Goal: Information Seeking & Learning: Learn about a topic

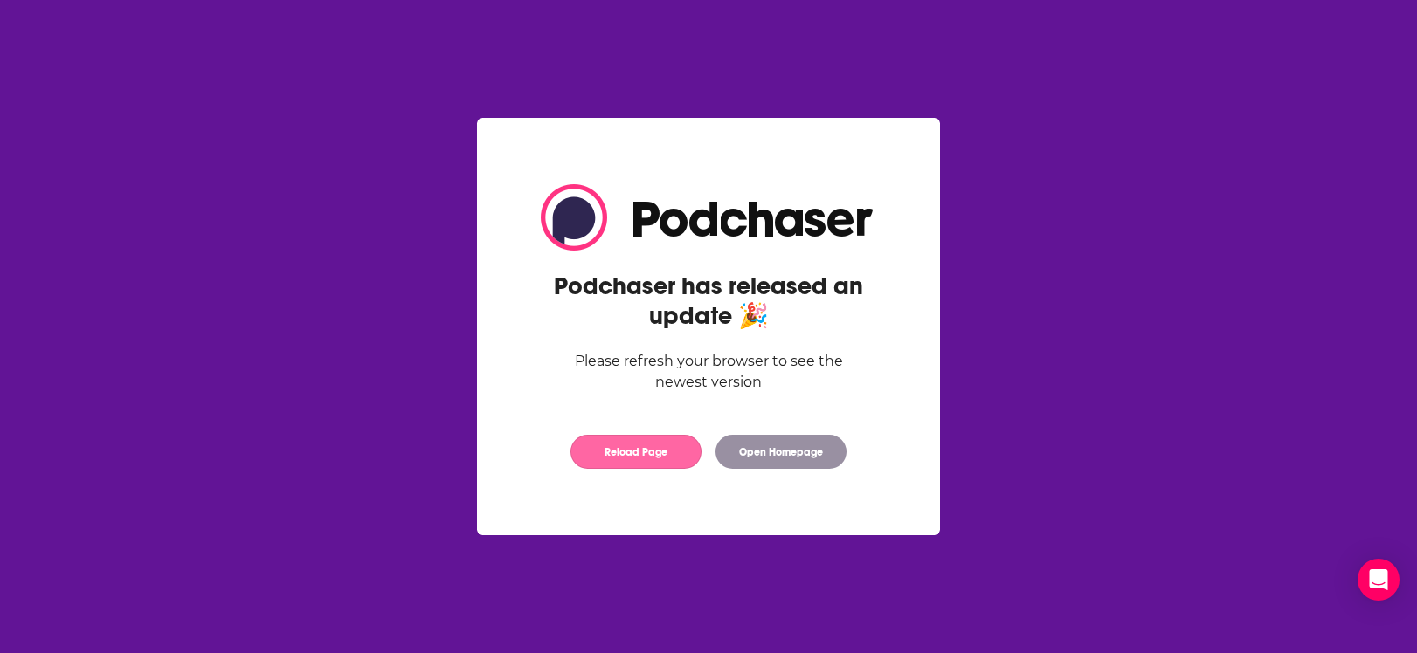
click at [621, 466] on button "Reload Page" at bounding box center [635, 452] width 131 height 34
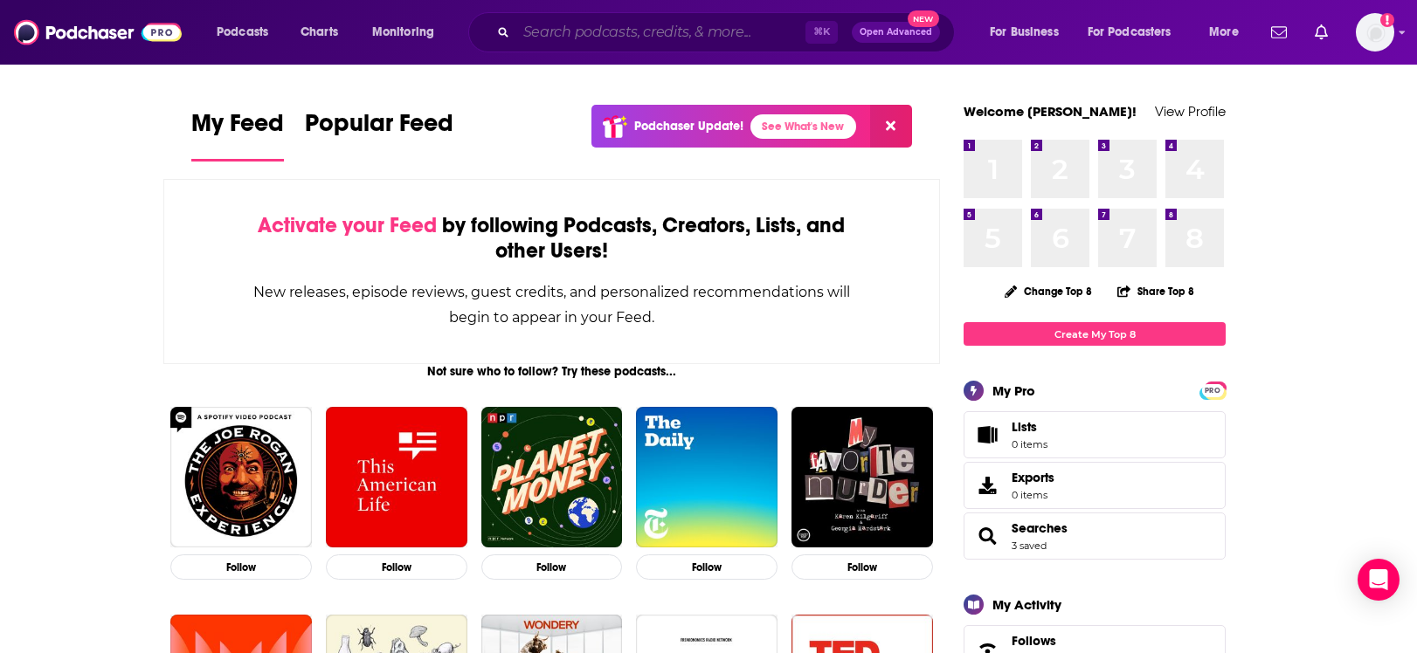
click at [631, 31] on input "Search podcasts, credits, & more..." at bounding box center [660, 32] width 289 height 28
click at [618, 35] on input "Search podcasts, credits, & more..." at bounding box center [660, 32] width 289 height 28
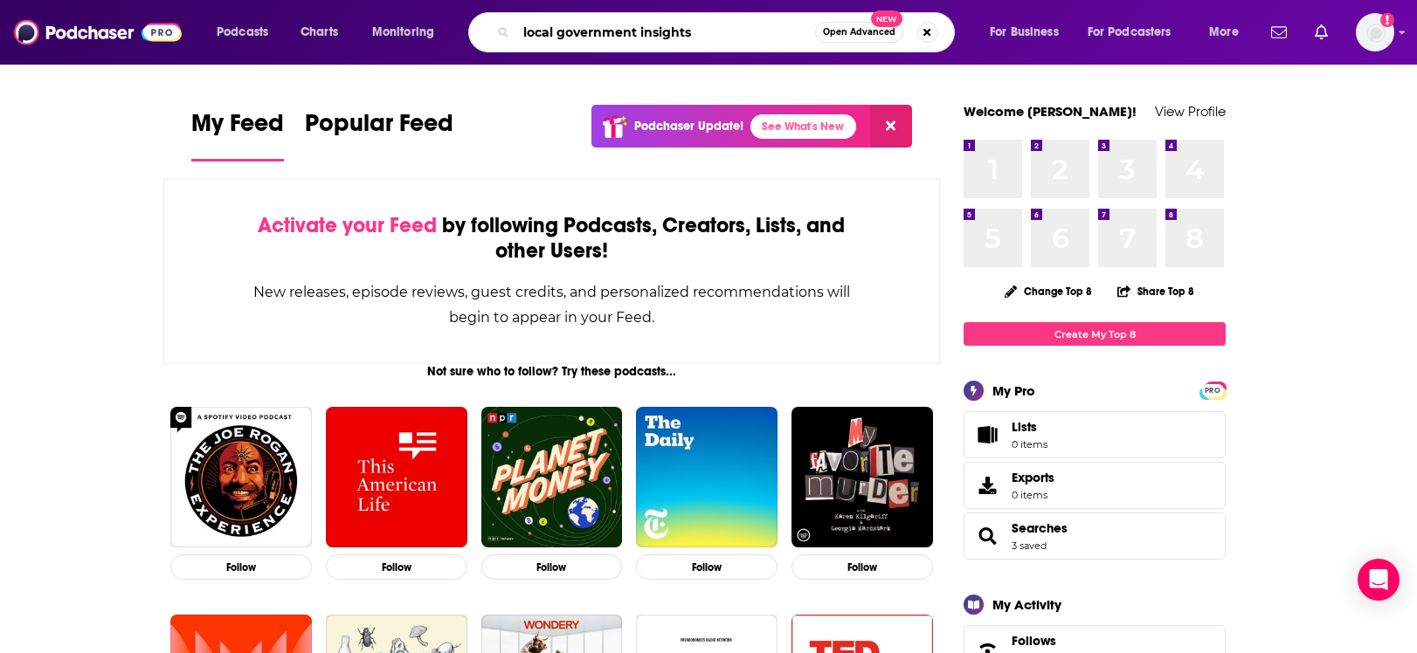
type input "local government insights"
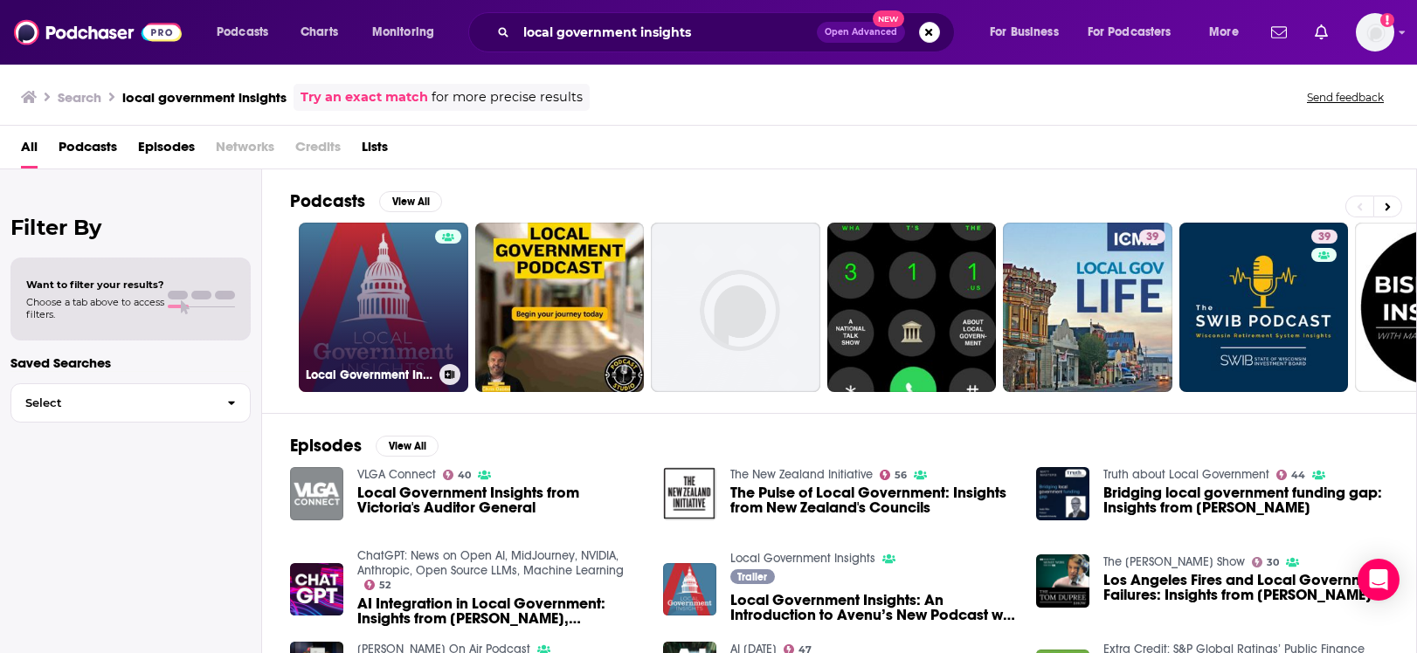
click at [378, 371] on h3 "Local Government Insights" at bounding box center [369, 375] width 127 height 15
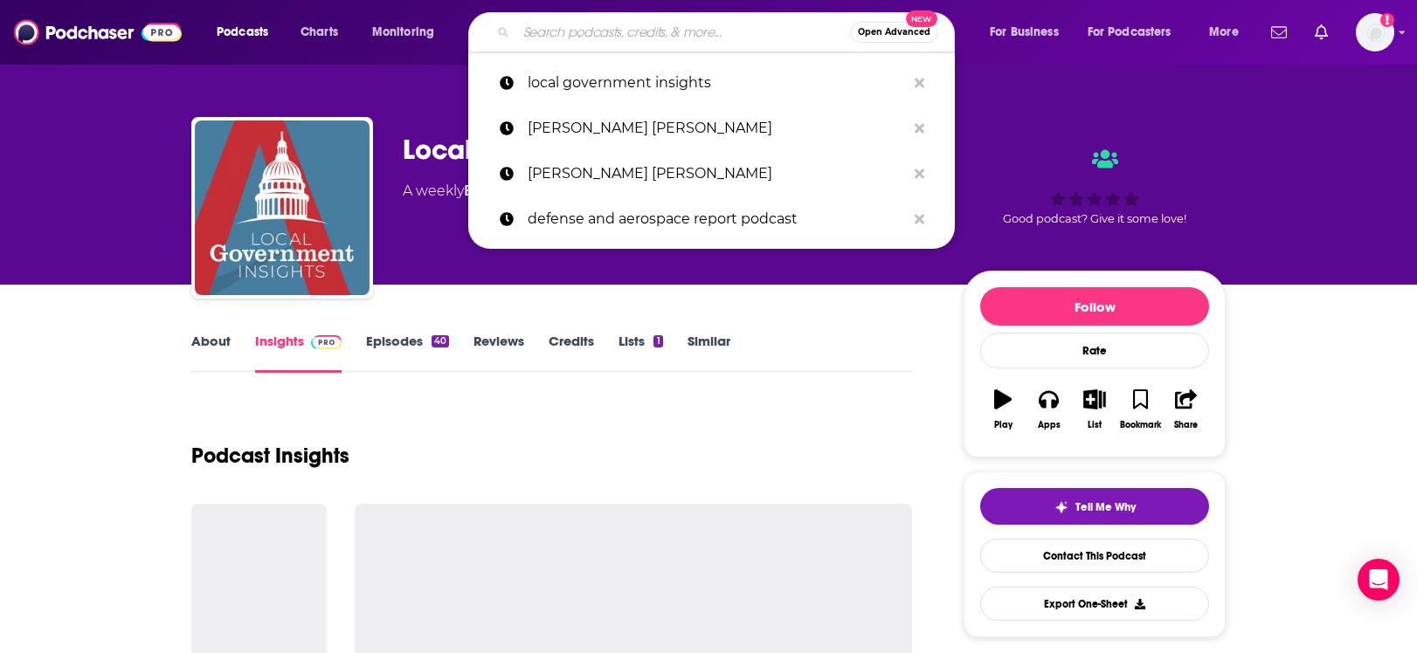
click at [749, 38] on input "Search podcasts, credits, & more..." at bounding box center [683, 32] width 334 height 28
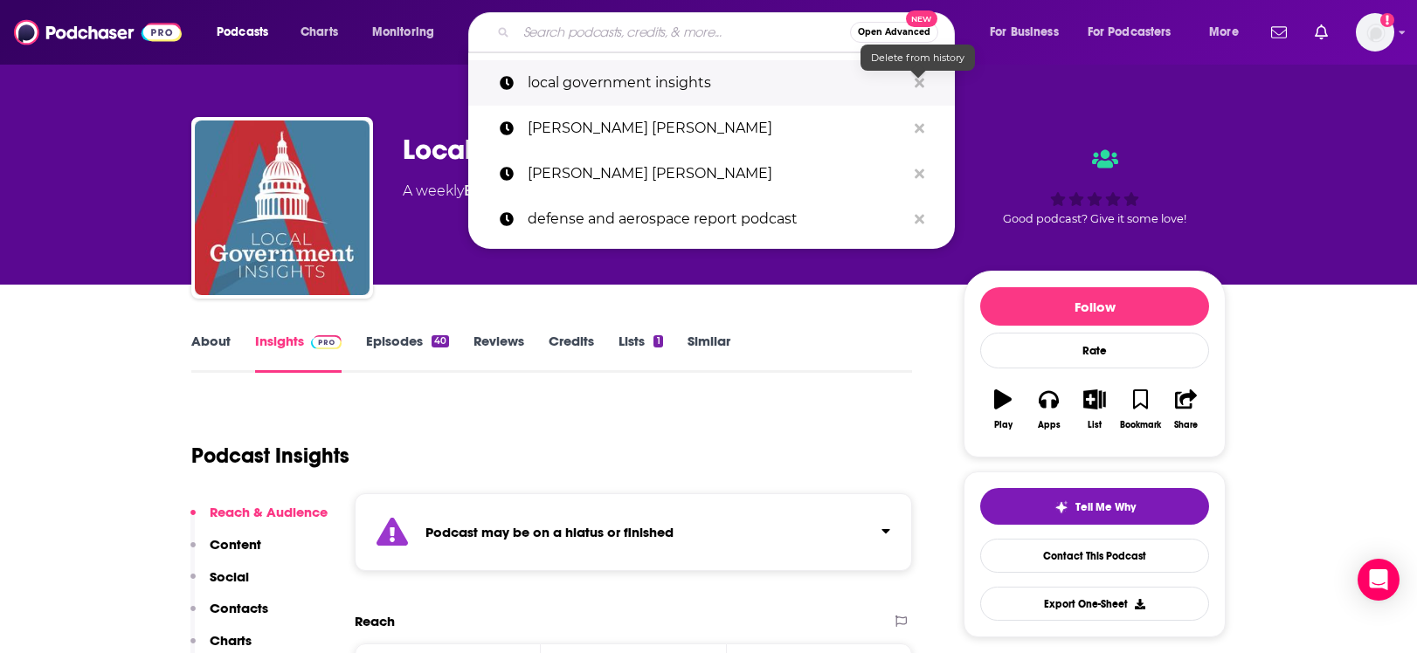
click at [918, 79] on icon "Search podcasts, credits, & more..." at bounding box center [920, 83] width 10 height 14
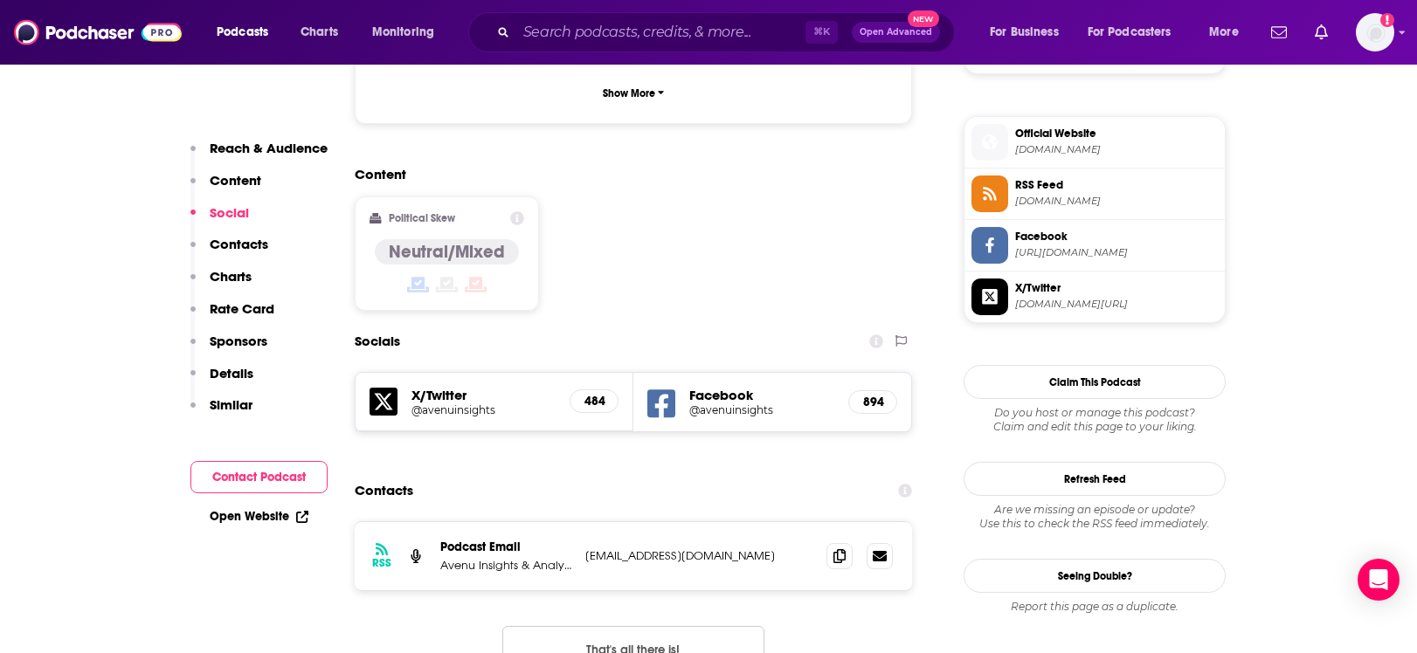
scroll to position [1390, 0]
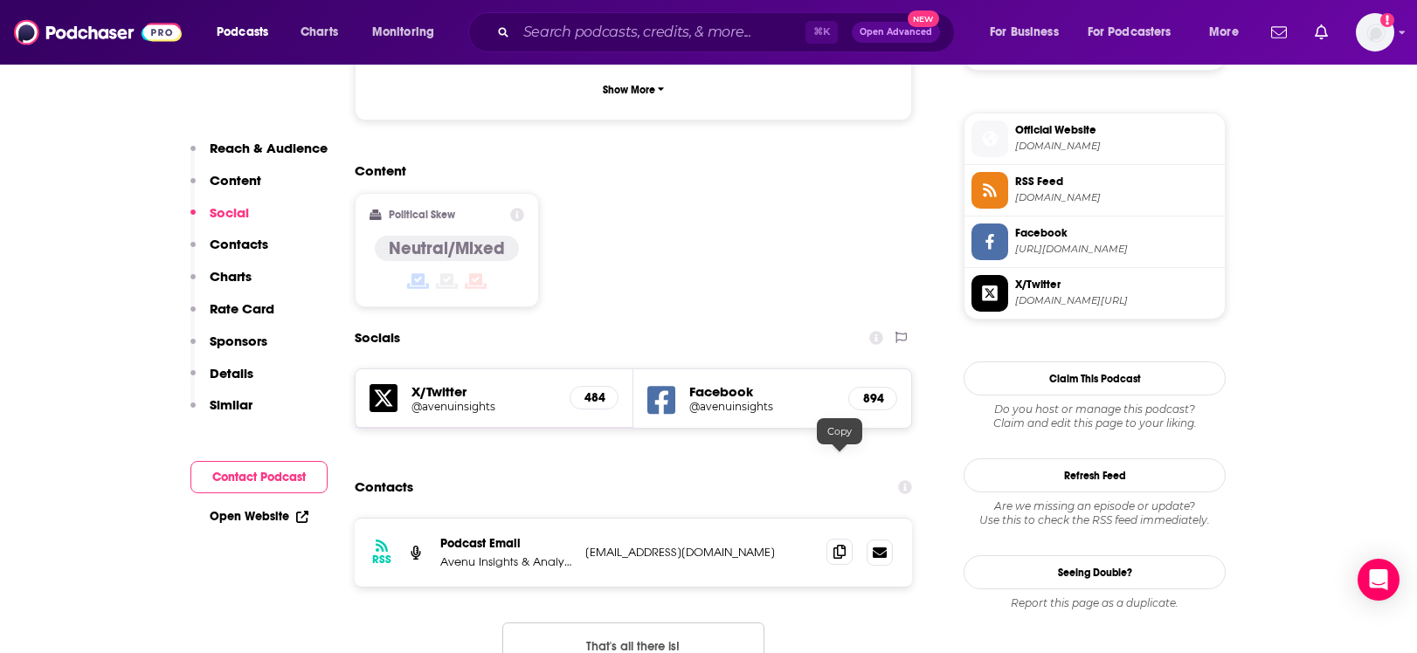
click at [846, 539] on span at bounding box center [839, 552] width 26 height 26
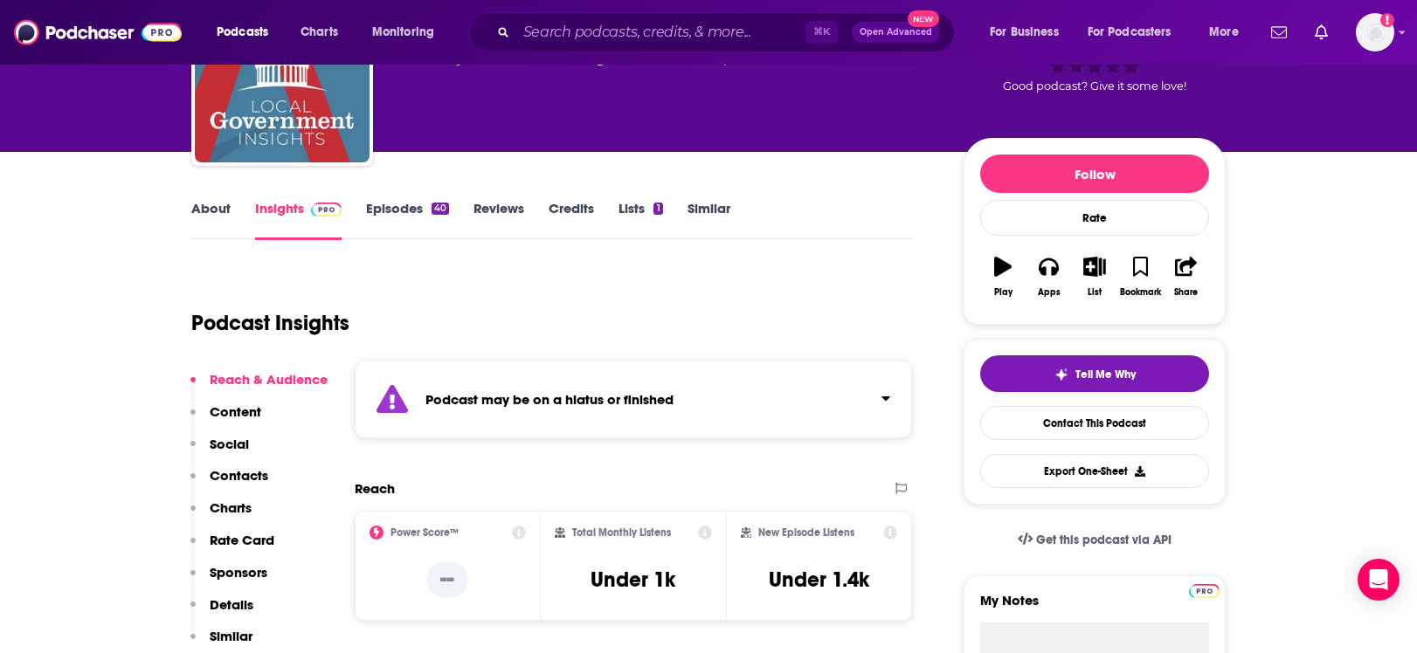
scroll to position [0, 0]
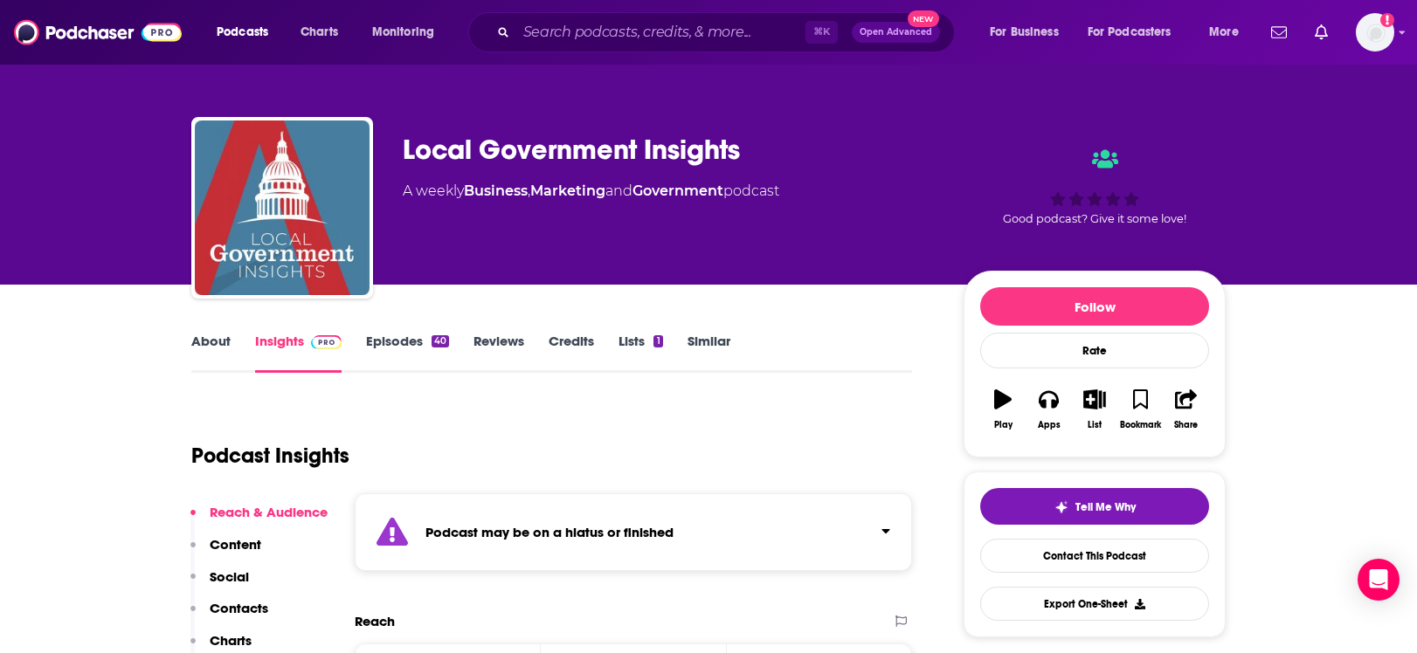
click at [204, 345] on link "About" at bounding box center [210, 353] width 39 height 40
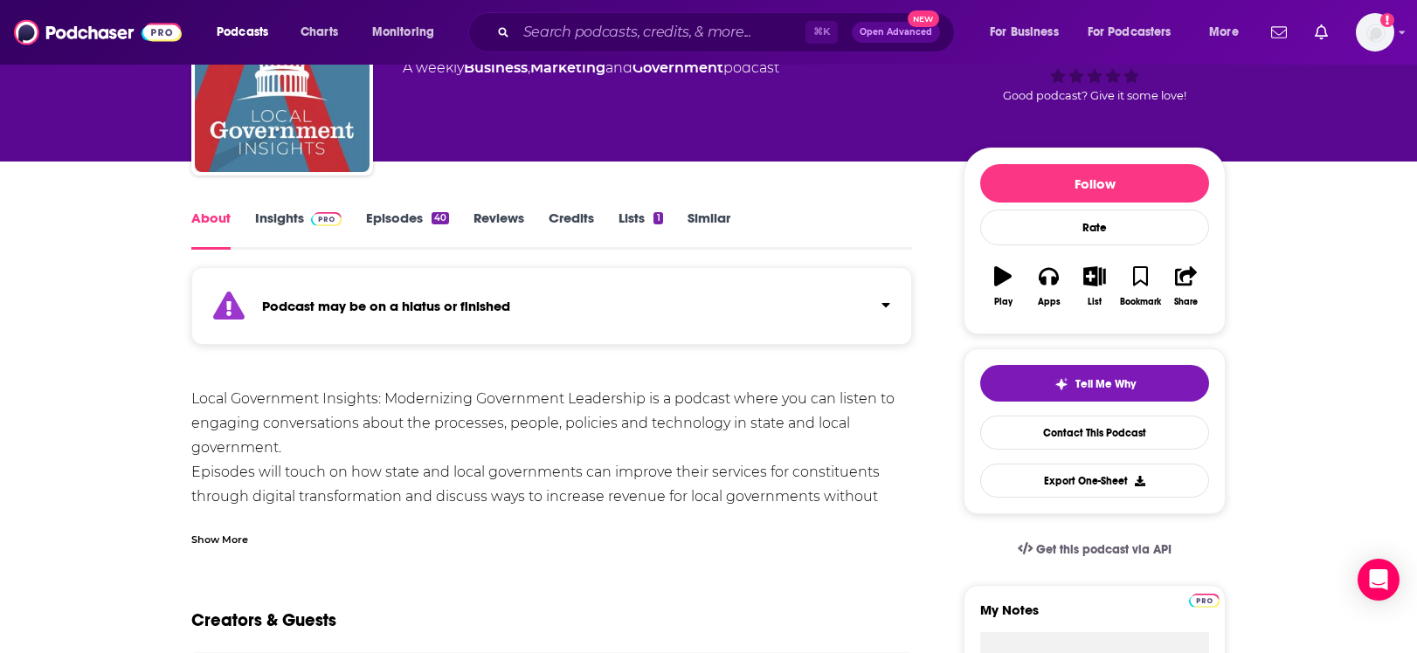
scroll to position [155, 0]
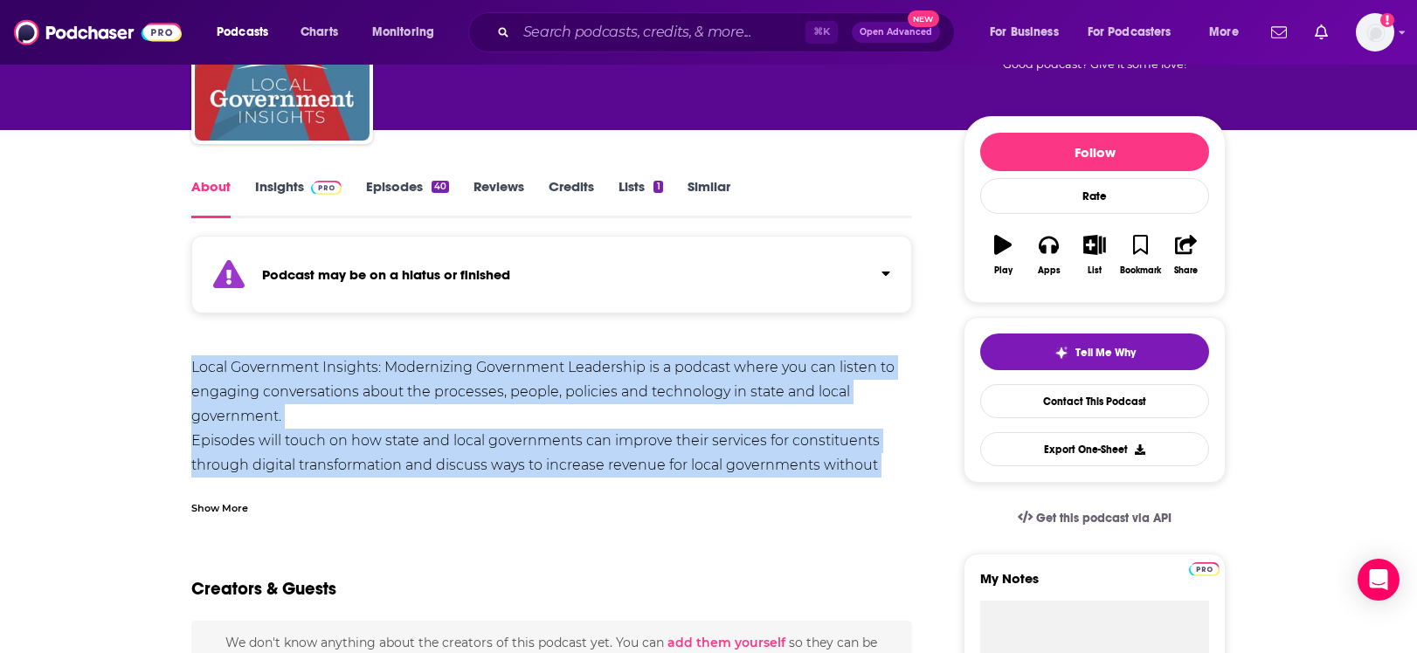
drag, startPoint x: 180, startPoint y: 356, endPoint x: 889, endPoint y: 482, distance: 720.3
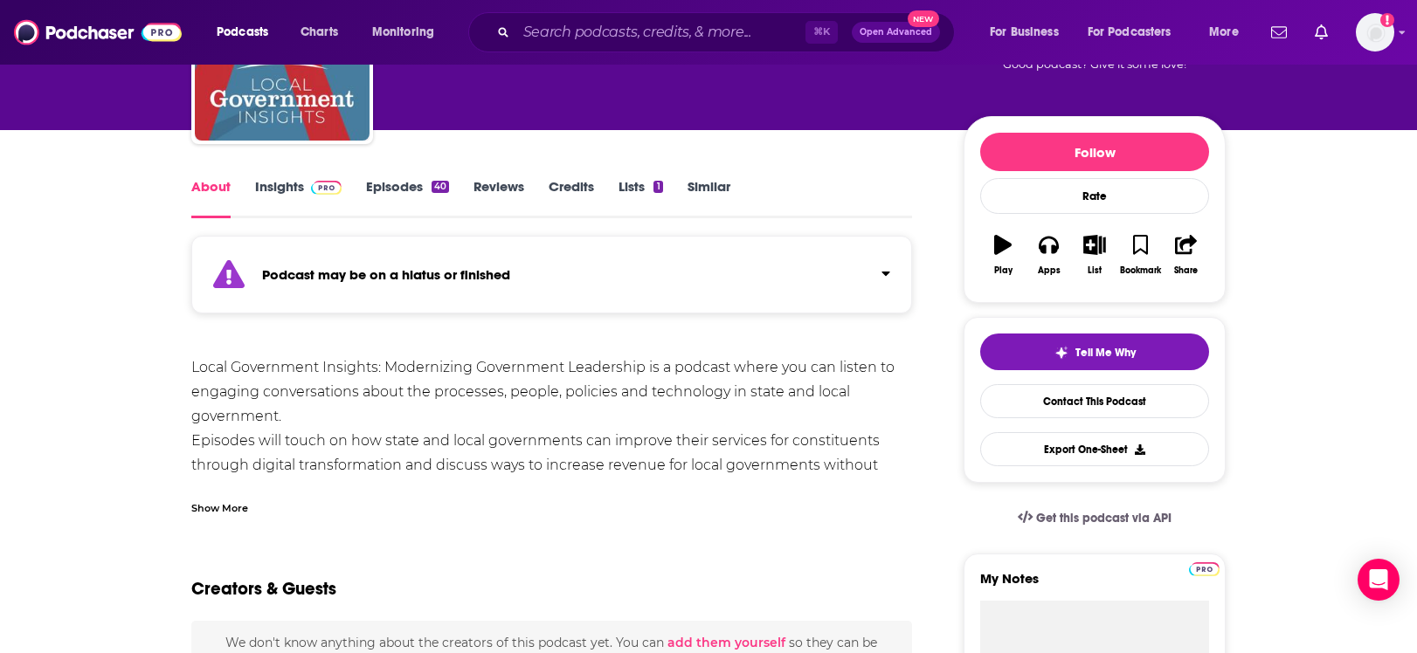
click at [241, 498] on div "Show More" at bounding box center [551, 502] width 721 height 30
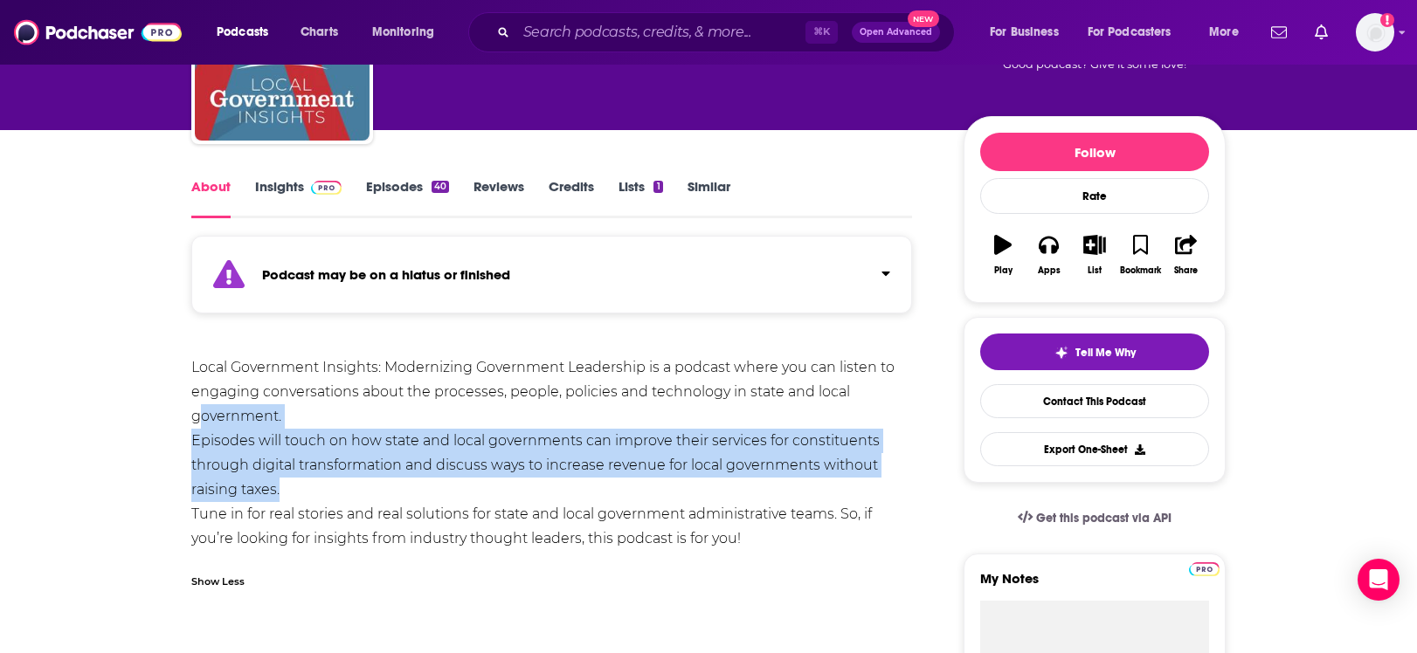
drag, startPoint x: 306, startPoint y: 486, endPoint x: 198, endPoint y: 408, distance: 132.6
click at [198, 408] on div "Local Government Insights: Modernizing Government Leadership is a podcast where…" at bounding box center [551, 454] width 721 height 196
click at [200, 419] on div "Local Government Insights: Modernizing Government Leadership is a podcast where…" at bounding box center [551, 454] width 721 height 196
drag, startPoint x: 309, startPoint y: 493, endPoint x: 390, endPoint y: 446, distance: 93.5
click at [208, 415] on div "Local Government Insights: Modernizing Government Leadership is a podcast where…" at bounding box center [551, 454] width 721 height 196
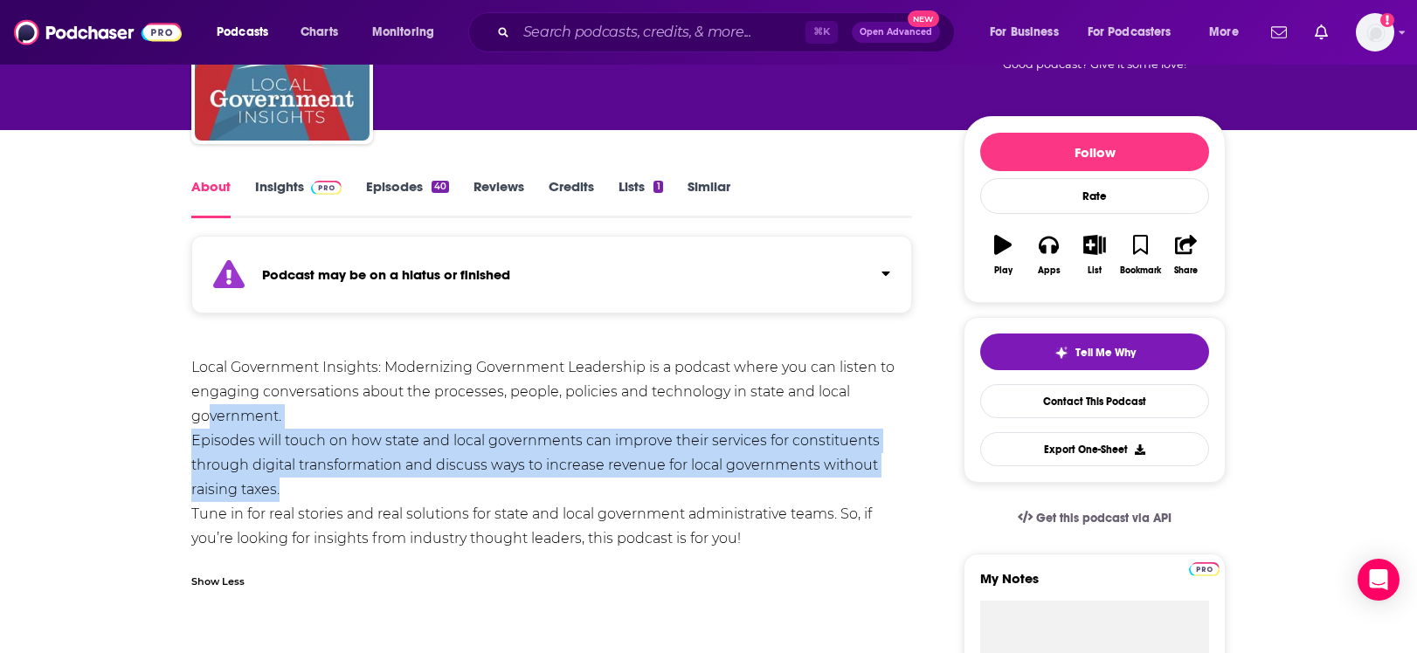
click at [390, 446] on div "Local Government Insights: Modernizing Government Leadership is a podcast where…" at bounding box center [551, 454] width 721 height 196
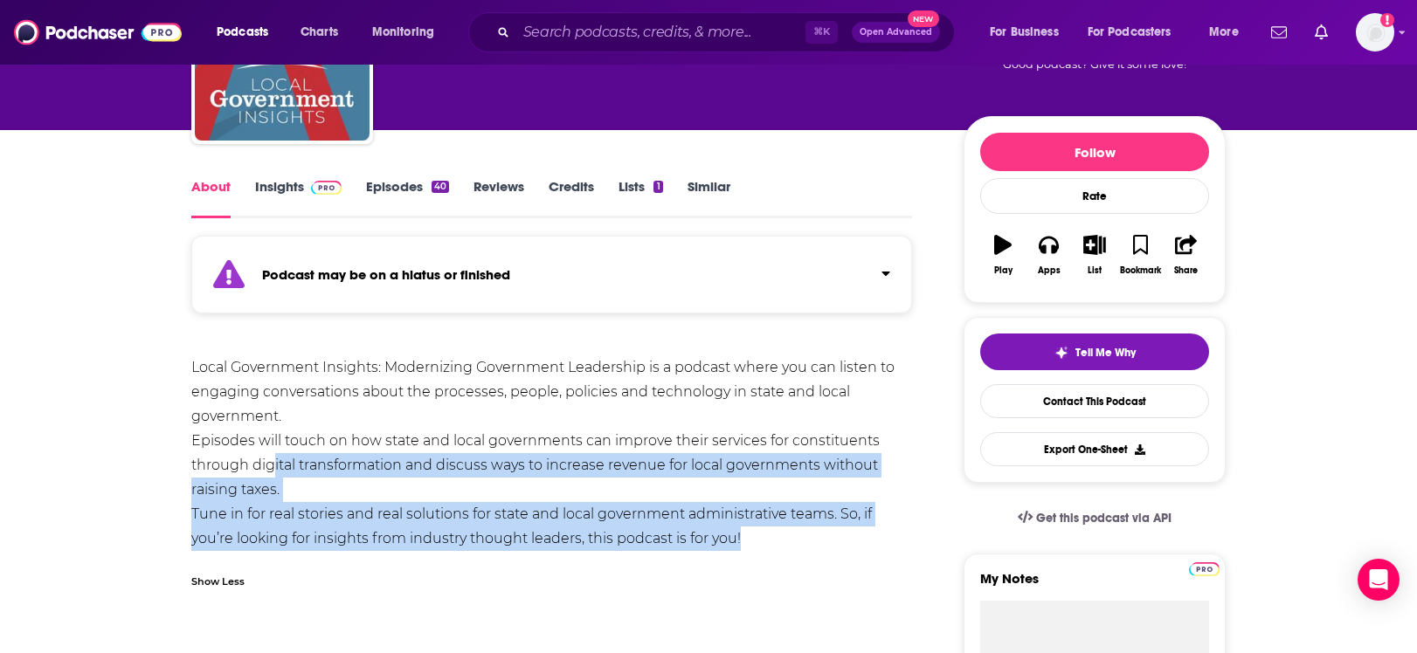
drag, startPoint x: 767, startPoint y: 556, endPoint x: 274, endPoint y: 475, distance: 499.3
click at [274, 475] on div "Local Government Insights: Modernizing Government Leadership is a podcast where…" at bounding box center [551, 478] width 721 height 244
click at [274, 475] on div "Local Government Insights: Modernizing Government Leadership is a podcast where…" at bounding box center [551, 454] width 721 height 196
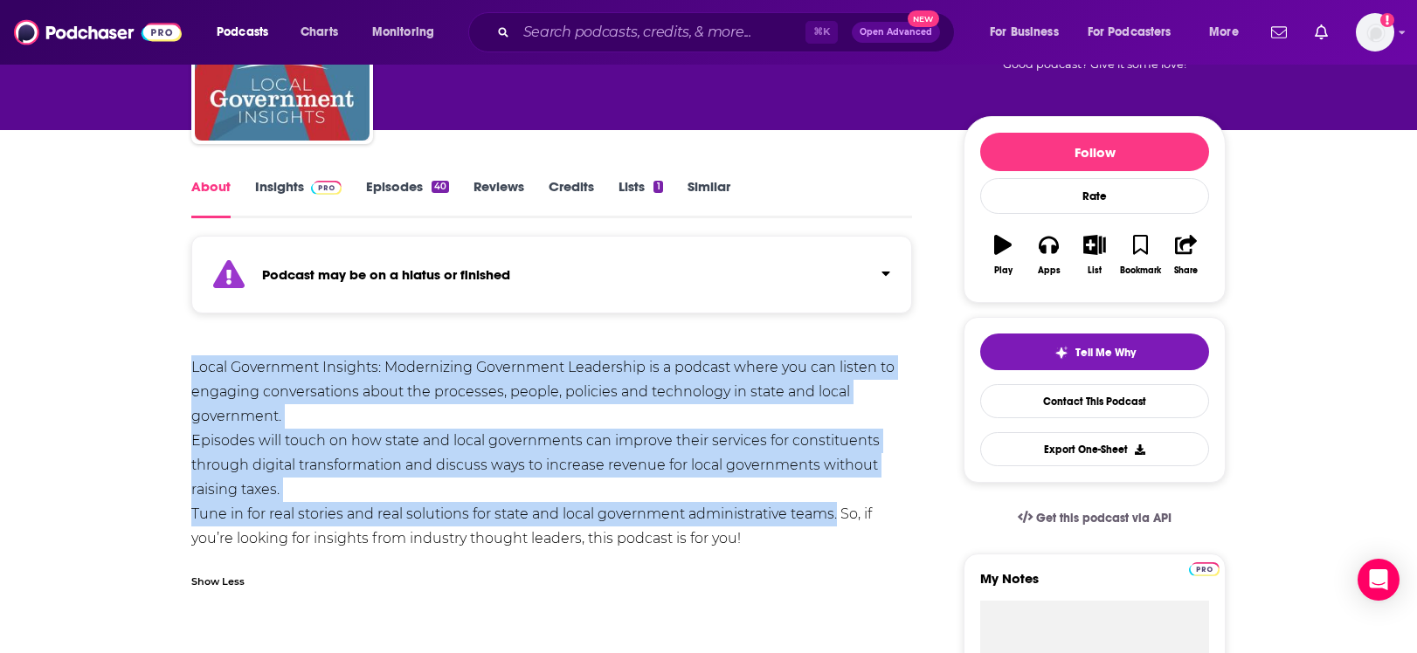
drag, startPoint x: 190, startPoint y: 371, endPoint x: 836, endPoint y: 515, distance: 661.4
click at [836, 515] on div "Local Government Insights: Modernizing Government Leadership is a podcast where…" at bounding box center [551, 454] width 721 height 196
copy div "Local Government Insights: Modernizing Government Leadership is a podcast where…"
click at [750, 513] on div "Local Government Insights: Modernizing Government Leadership is a podcast where…" at bounding box center [551, 454] width 721 height 196
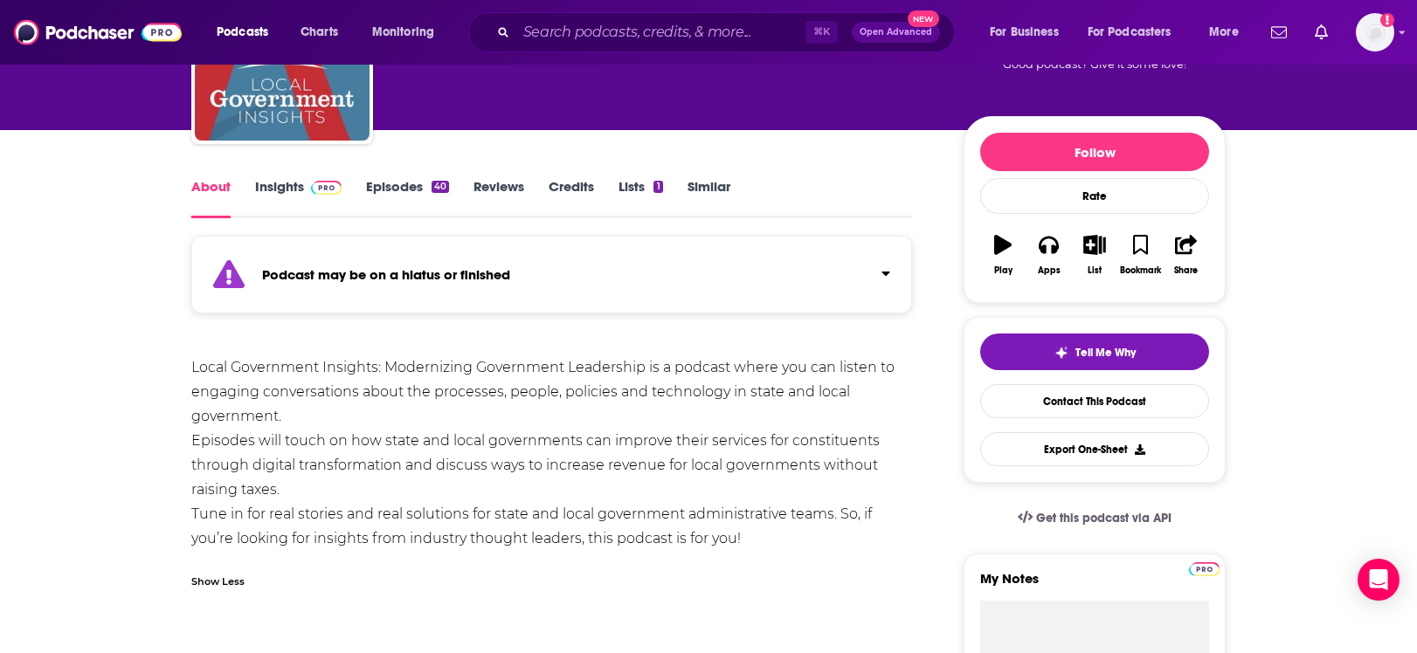
click at [390, 193] on link "Episodes 40" at bounding box center [407, 198] width 83 height 40
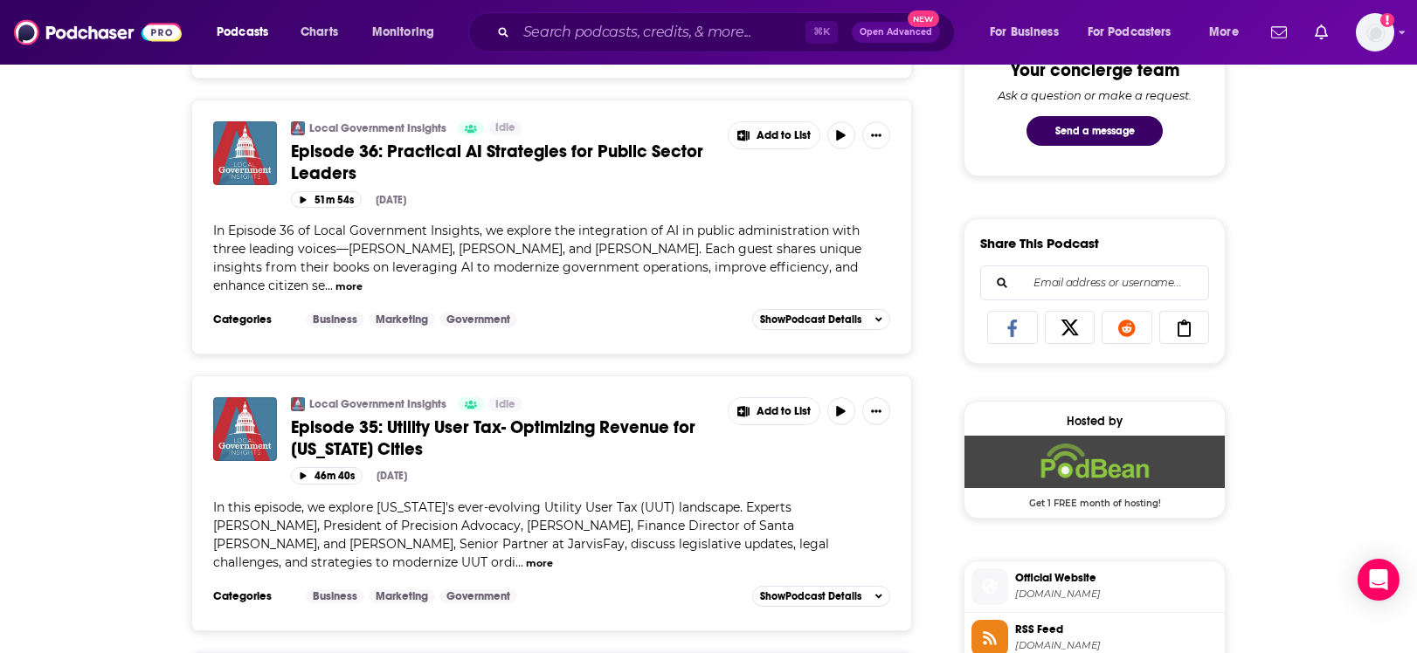
scroll to position [1133, 0]
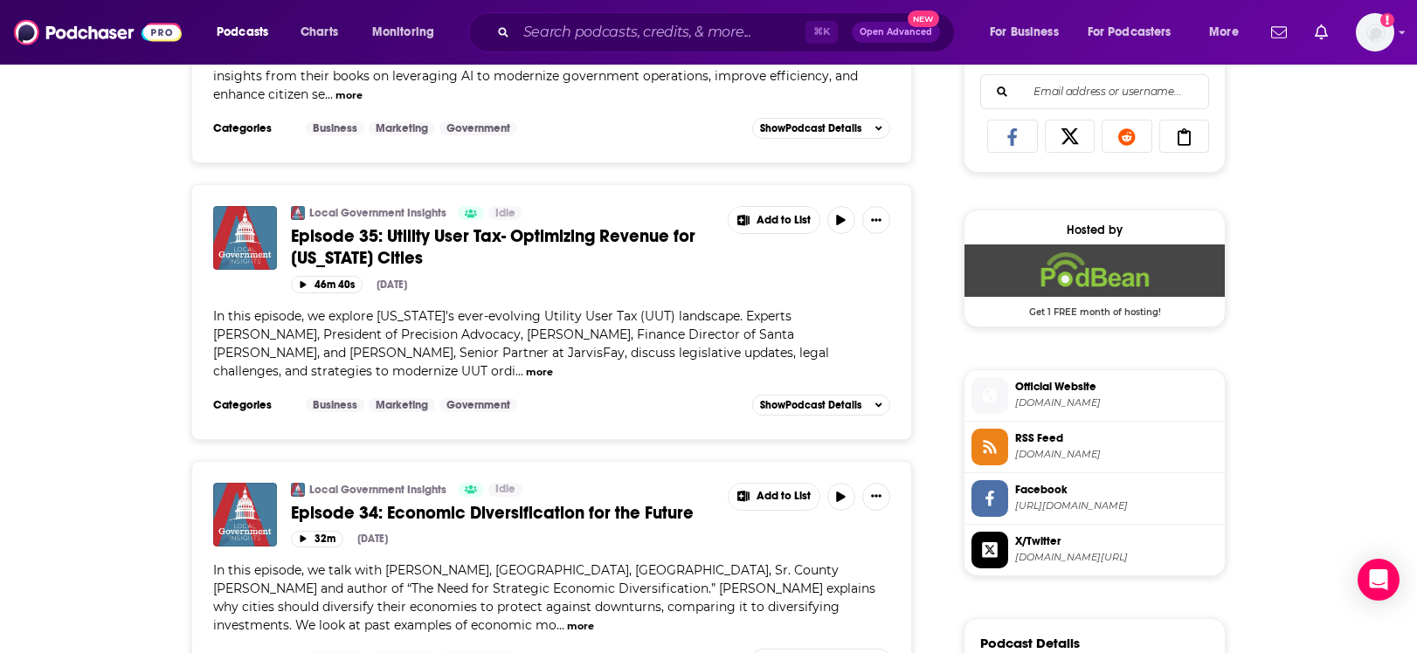
click at [1065, 401] on span "laurensullivan.podbean.com" at bounding box center [1116, 403] width 203 height 13
click at [623, 45] on input "Search podcasts, credits, & more..." at bounding box center [660, 32] width 289 height 28
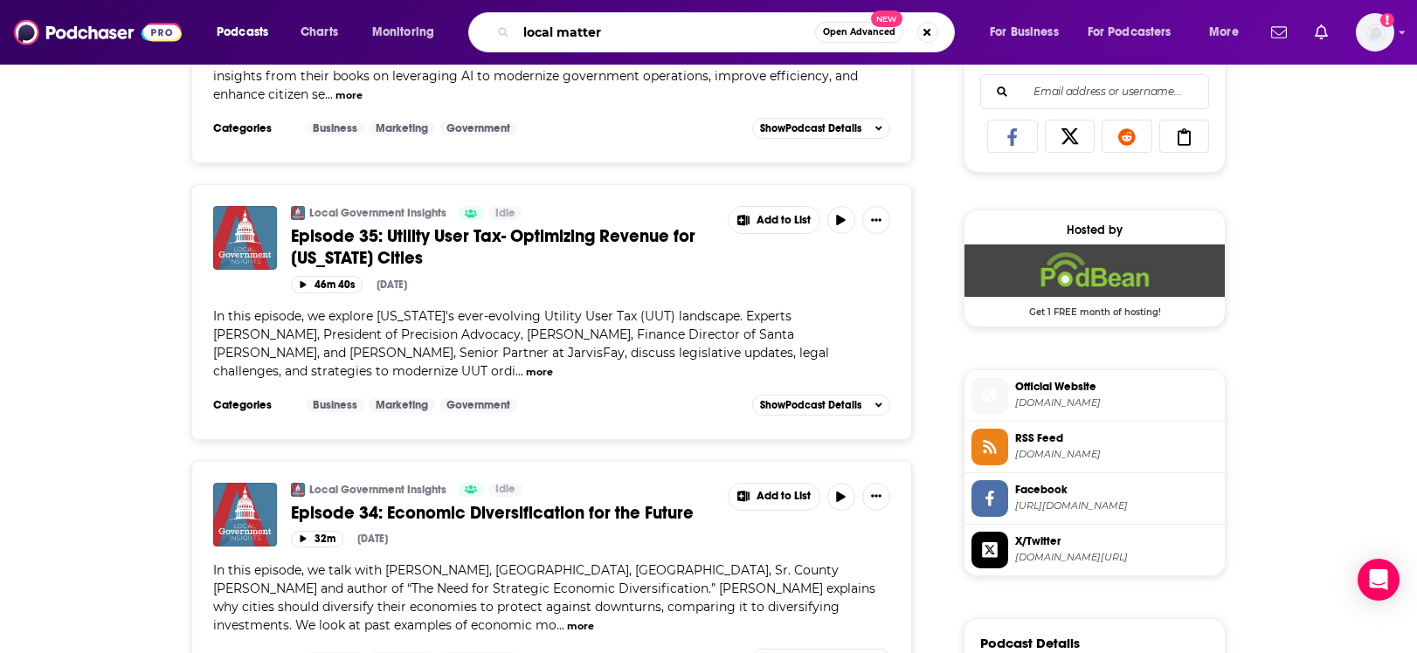
type input "local matters"
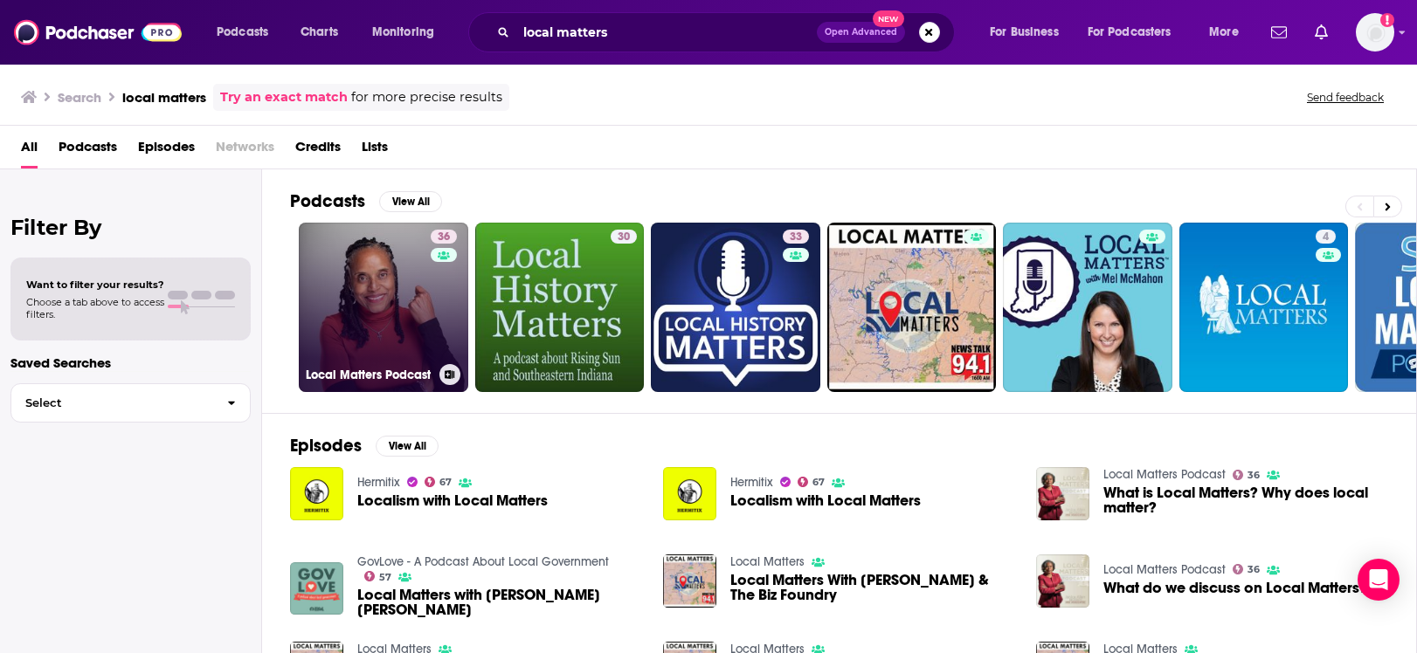
click at [389, 375] on h3 "Local Matters Podcast" at bounding box center [369, 375] width 127 height 15
drag, startPoint x: 1062, startPoint y: 357, endPoint x: 1015, endPoint y: 3, distance: 357.8
click at [0, 0] on div "Podcasts Charts Monitoring local matters Open Advanced New For Business For Pod…" at bounding box center [708, 326] width 1417 height 653
click at [408, 332] on link "36 Local Matters Podcast" at bounding box center [383, 307] width 169 height 169
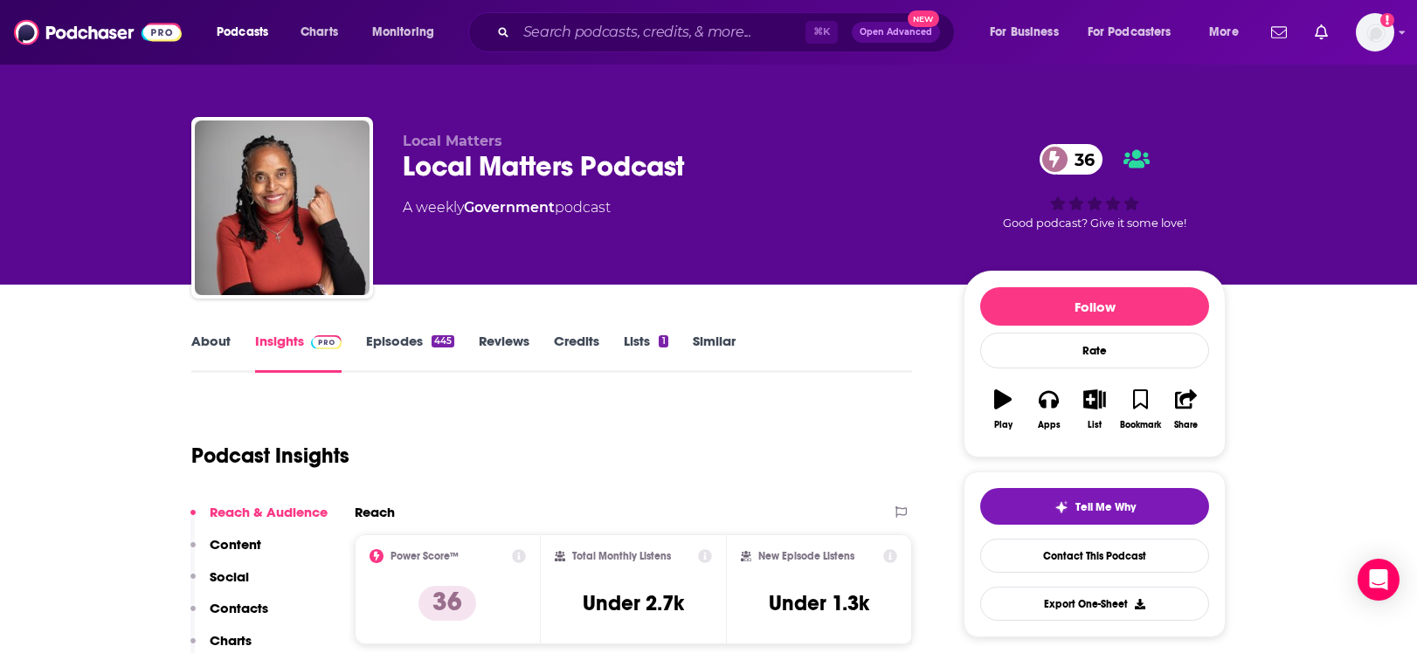
click at [369, 339] on link "Episodes 445" at bounding box center [410, 353] width 88 height 40
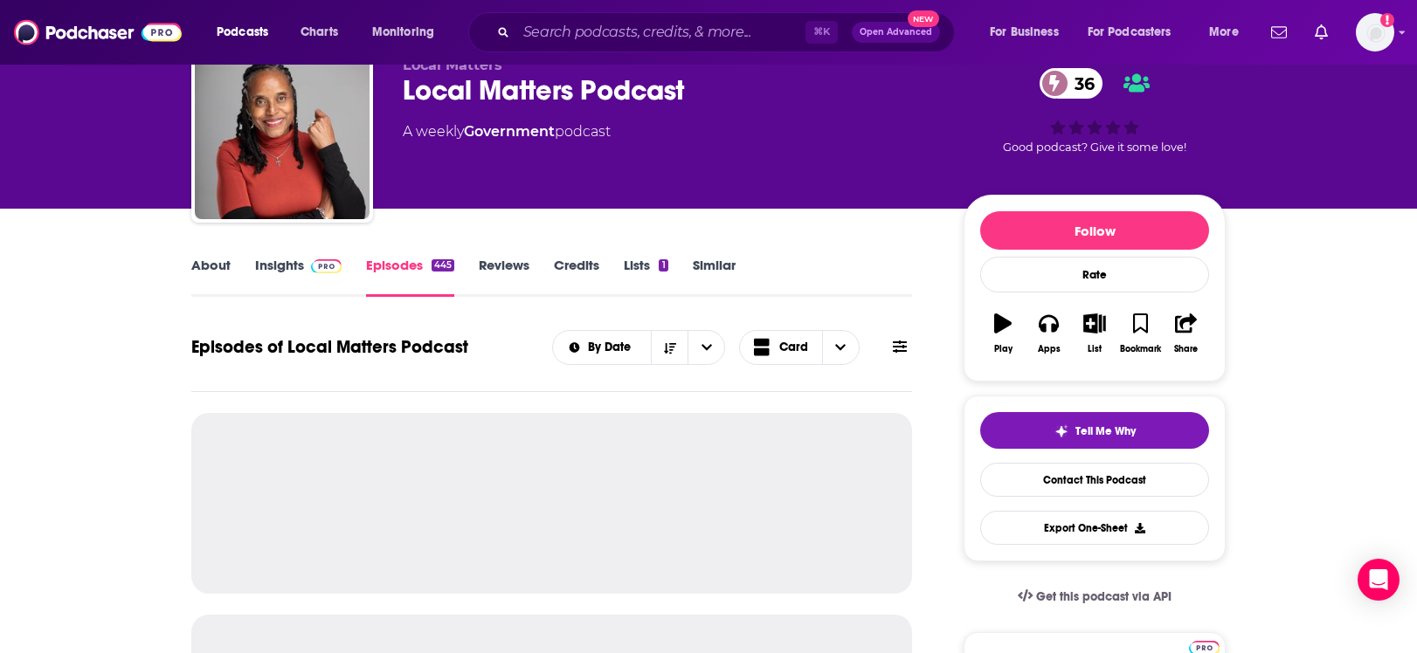
scroll to position [79, 0]
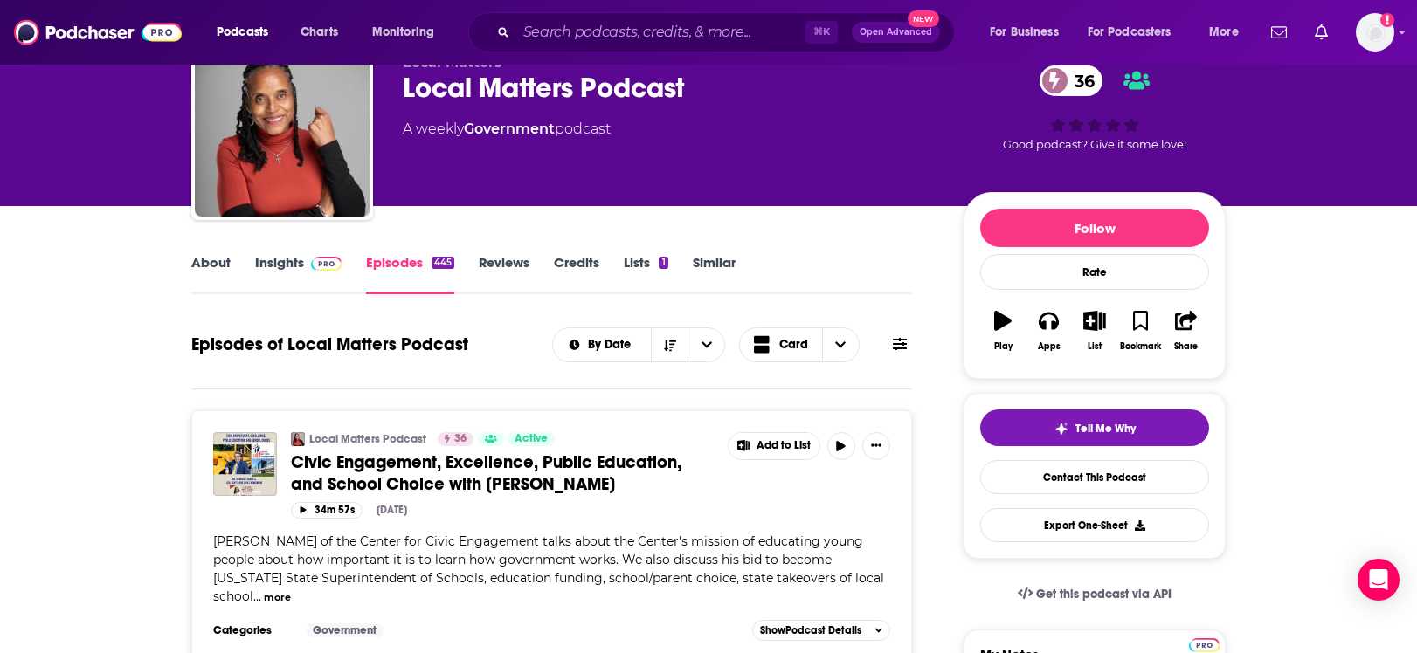
click at [217, 263] on link "About" at bounding box center [210, 274] width 39 height 40
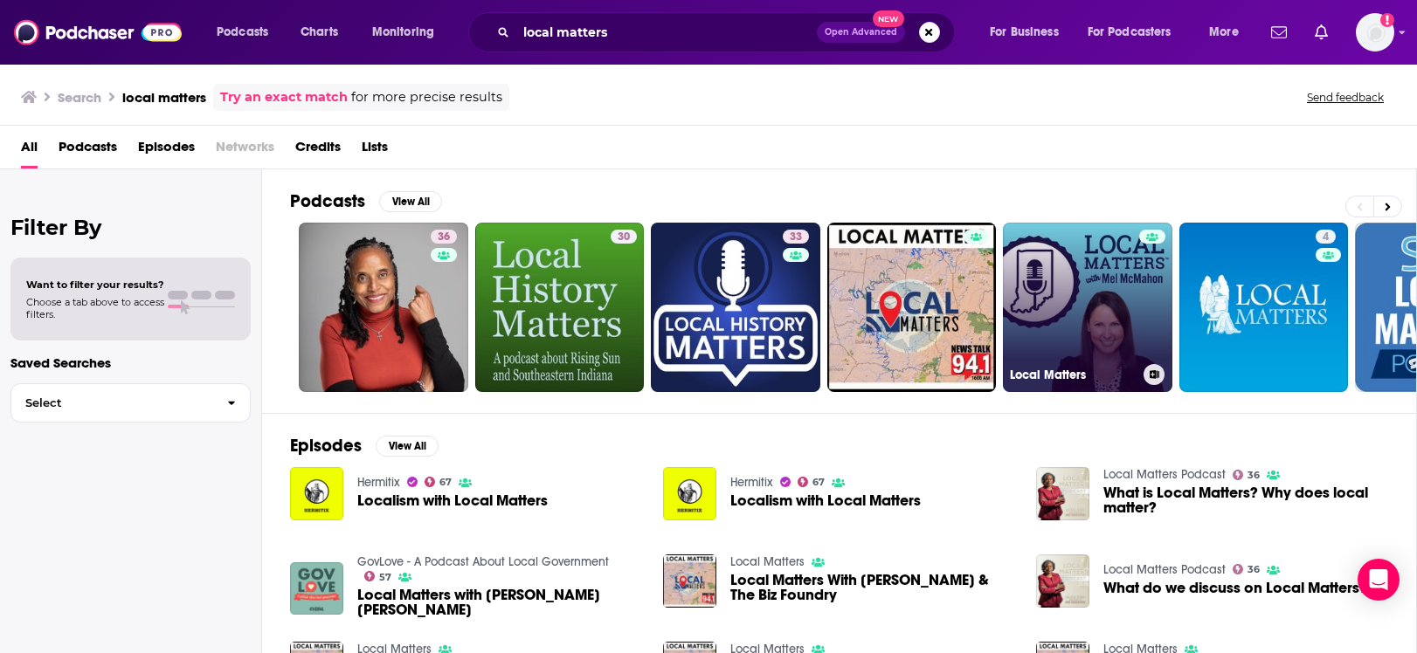
click at [1087, 314] on link "Local Matters" at bounding box center [1087, 307] width 169 height 169
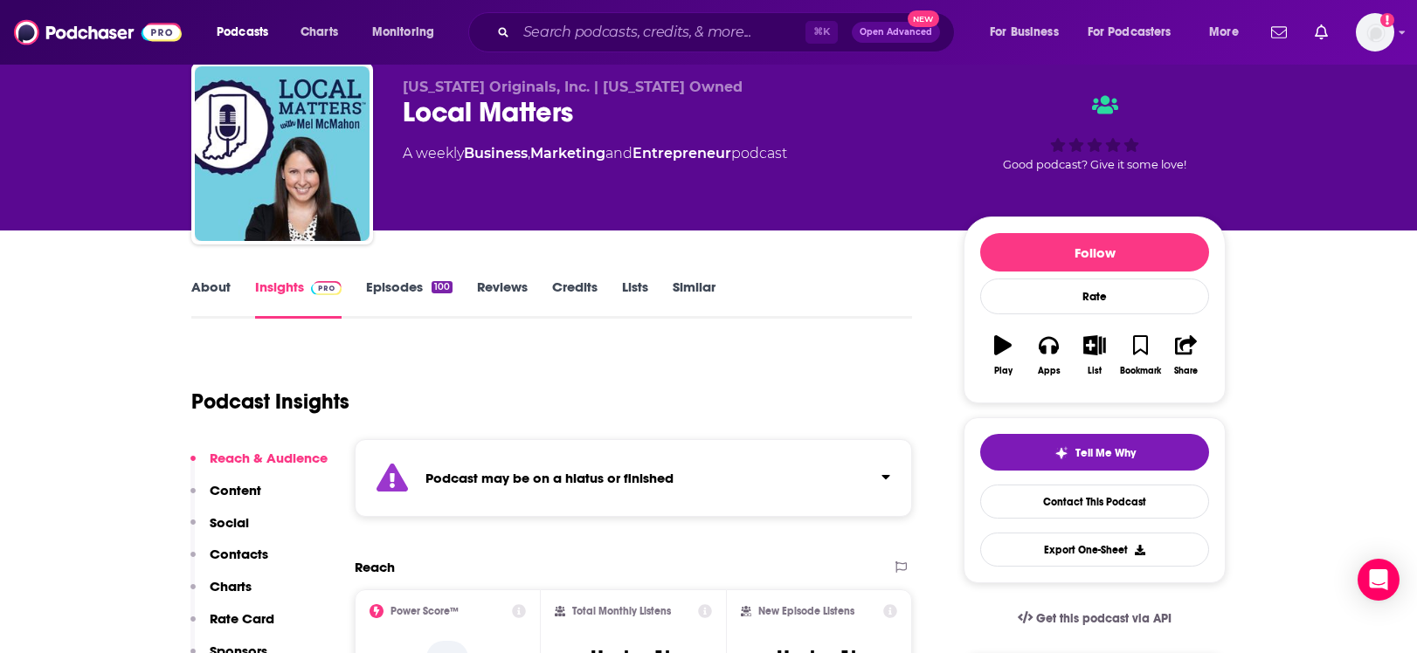
scroll to position [56, 0]
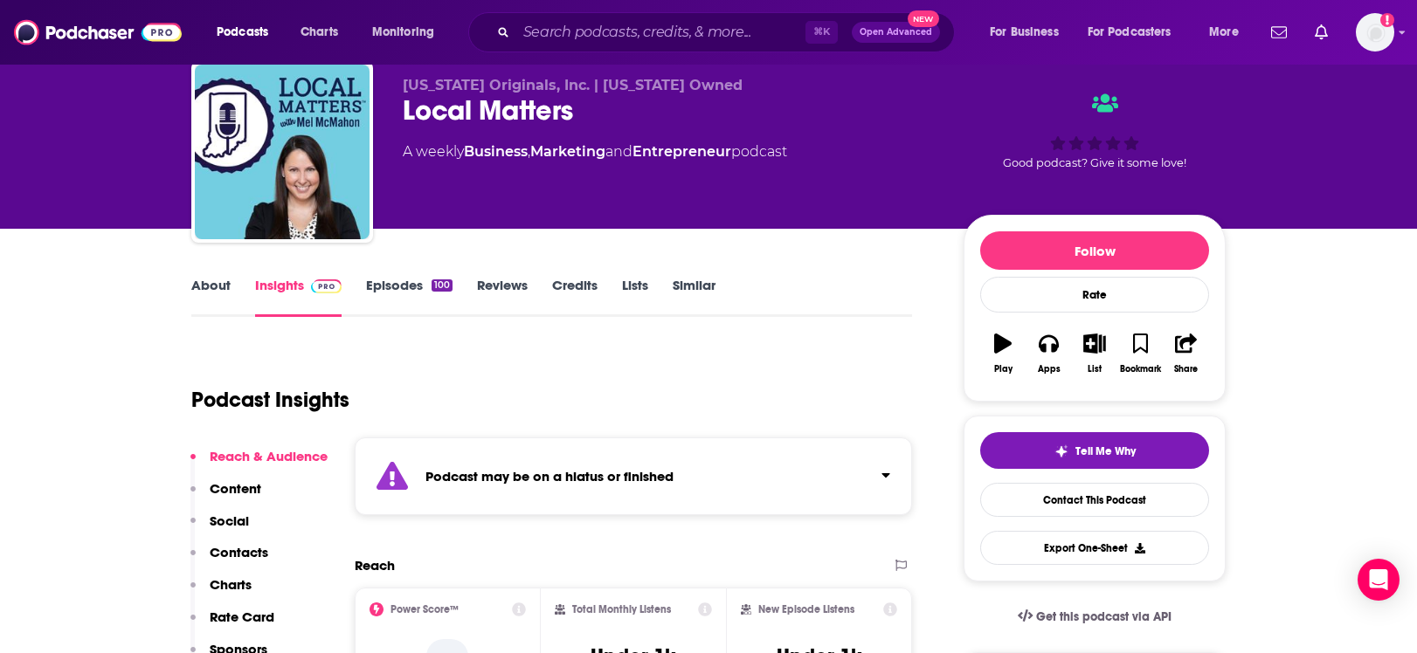
click at [209, 277] on link "About" at bounding box center [210, 297] width 39 height 40
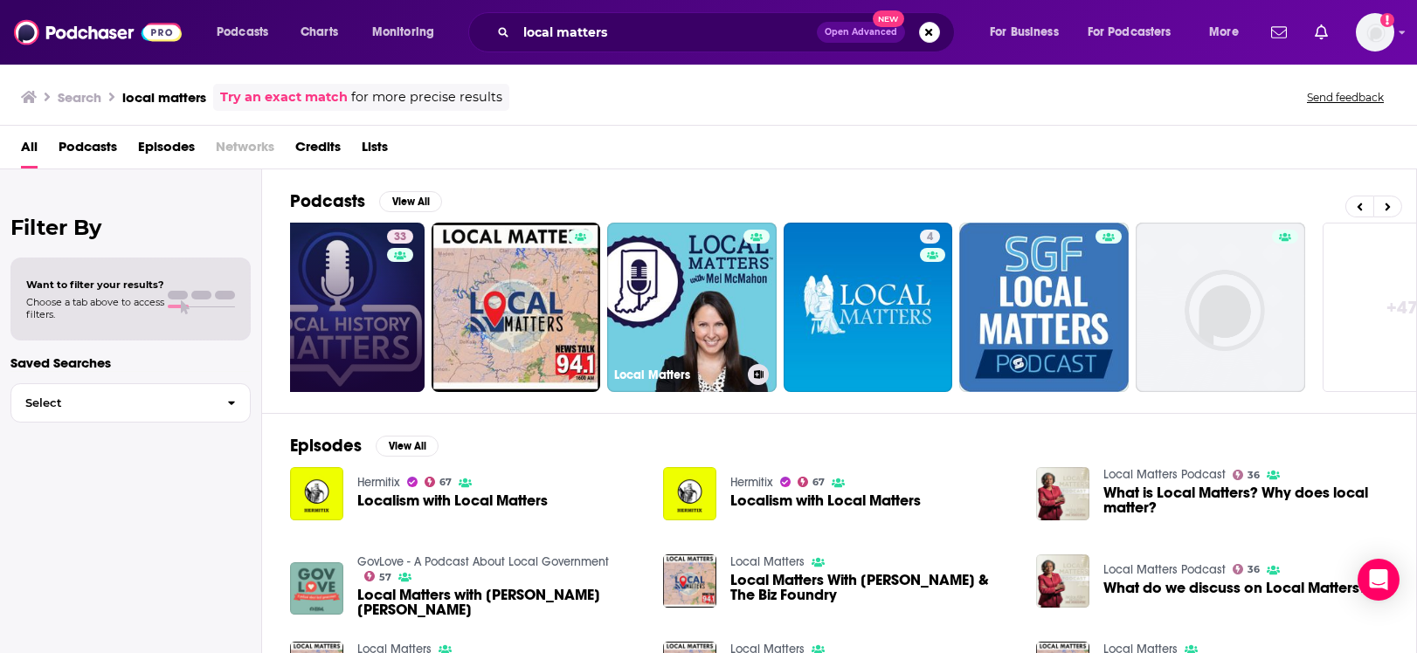
scroll to position [0, 478]
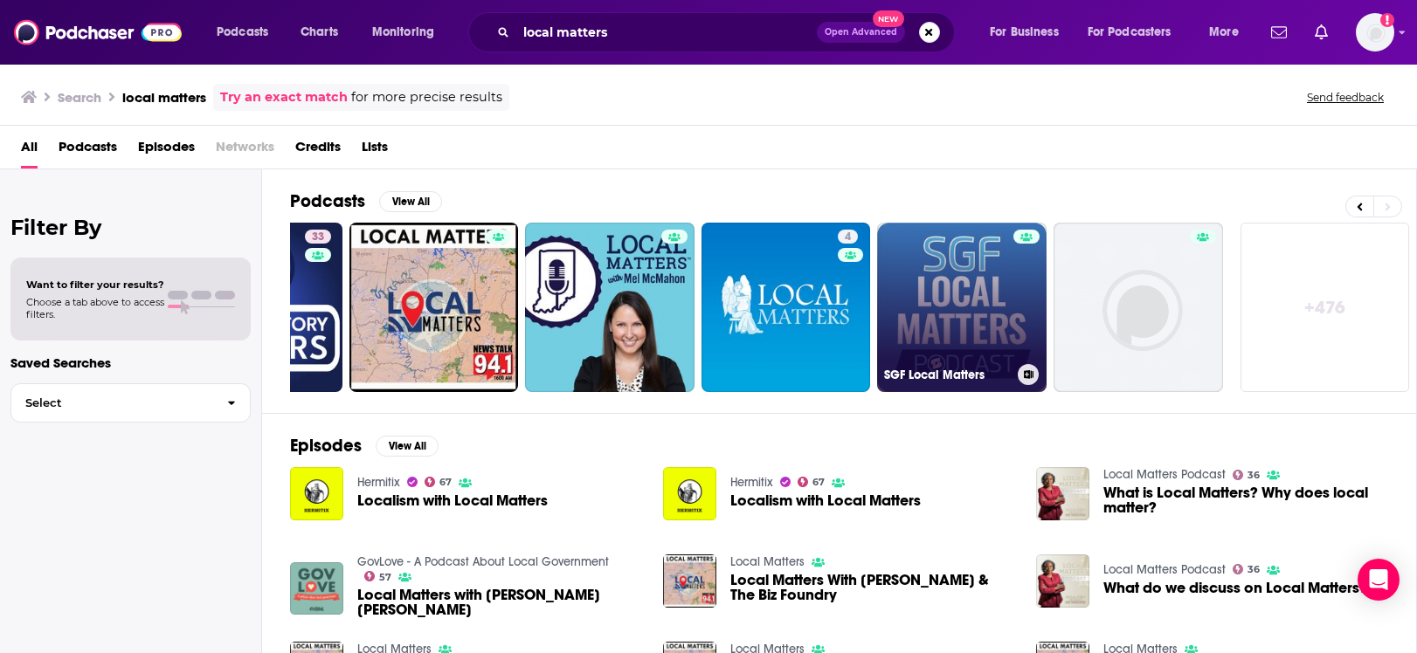
click at [941, 327] on link "SGF Local Matters" at bounding box center [961, 307] width 169 height 169
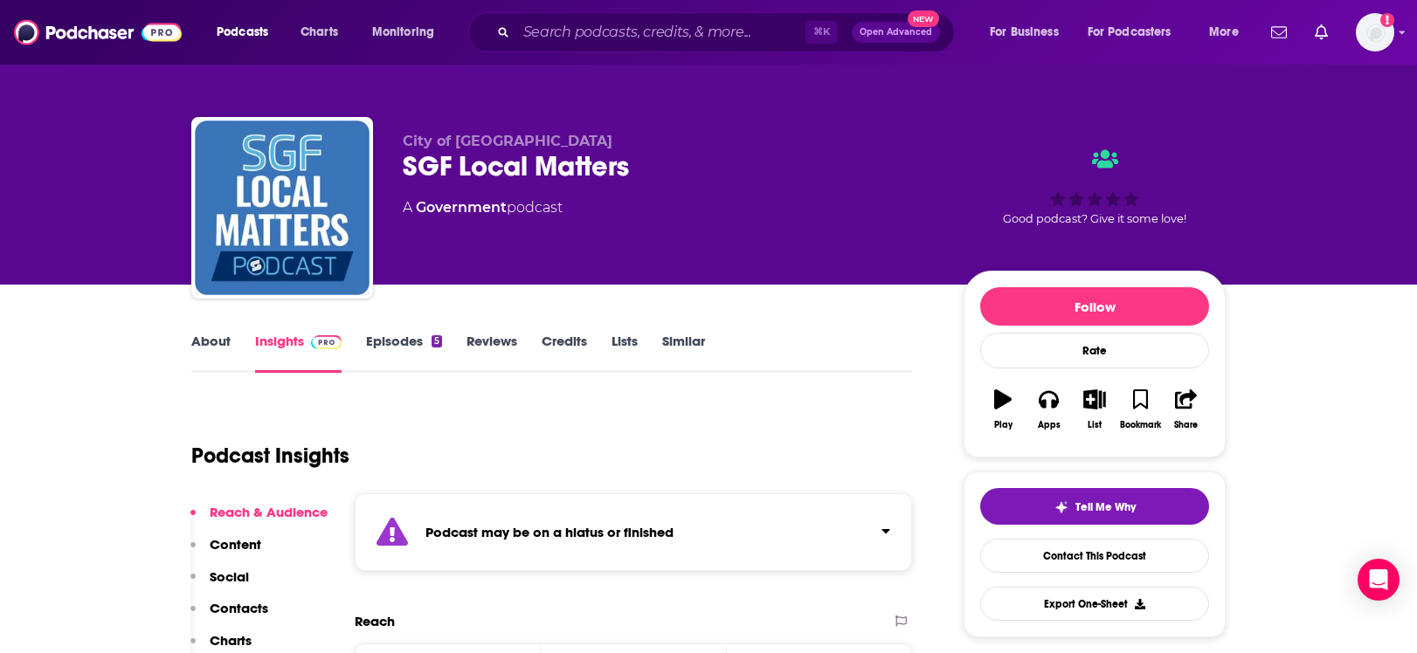
click at [215, 339] on link "About" at bounding box center [210, 353] width 39 height 40
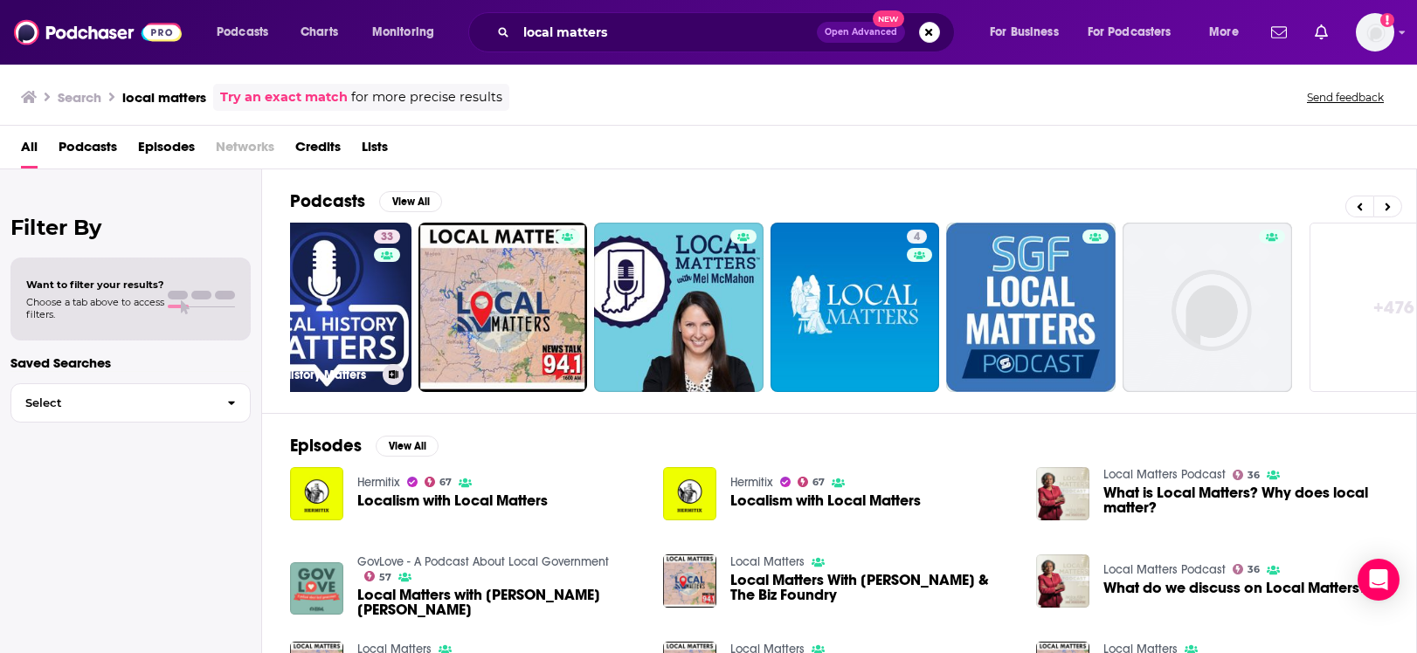
scroll to position [0, 478]
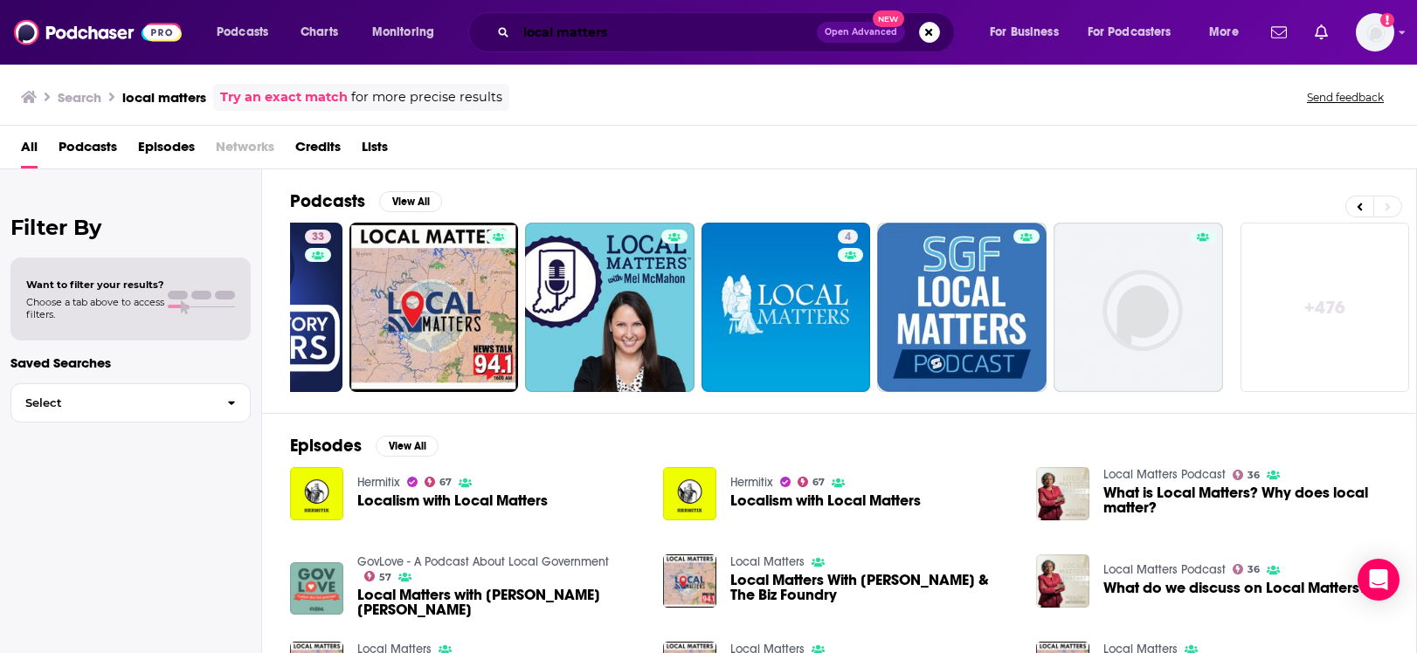
click at [718, 35] on input "local matters" at bounding box center [666, 32] width 300 height 28
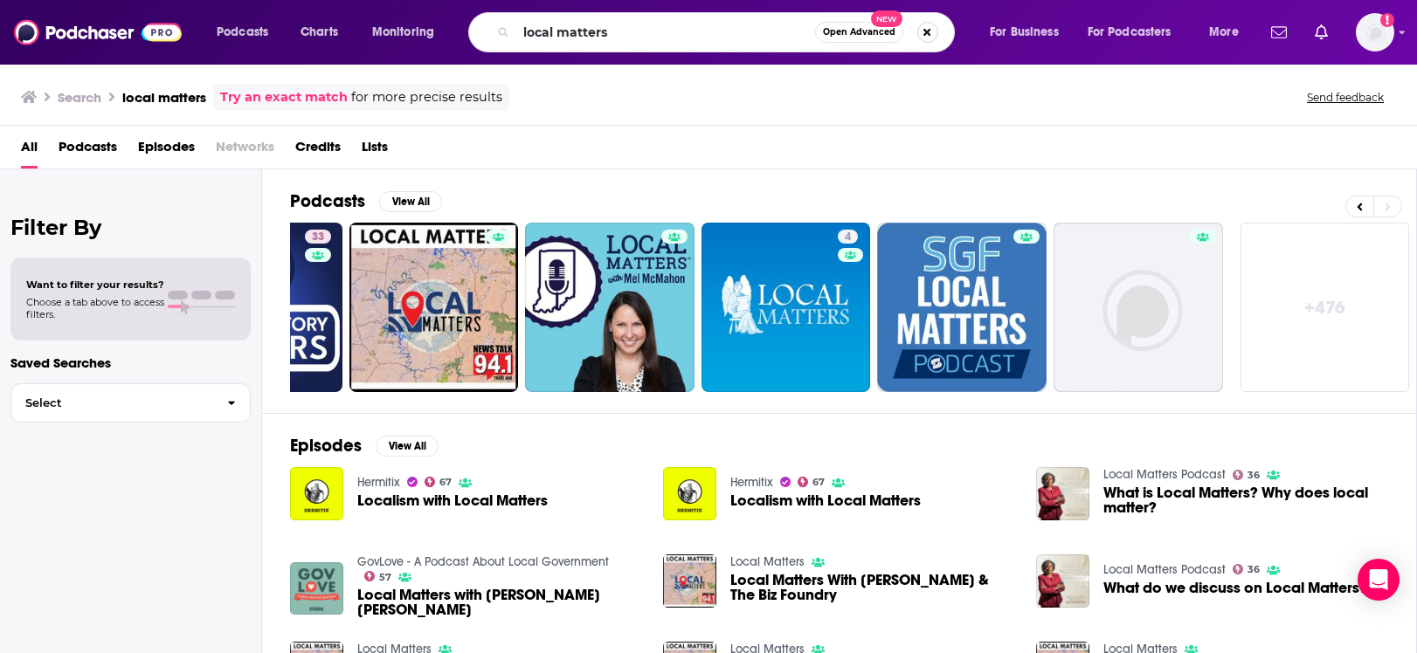
click at [917, 29] on button "Search podcasts, credits, & more..." at bounding box center [927, 32] width 21 height 21
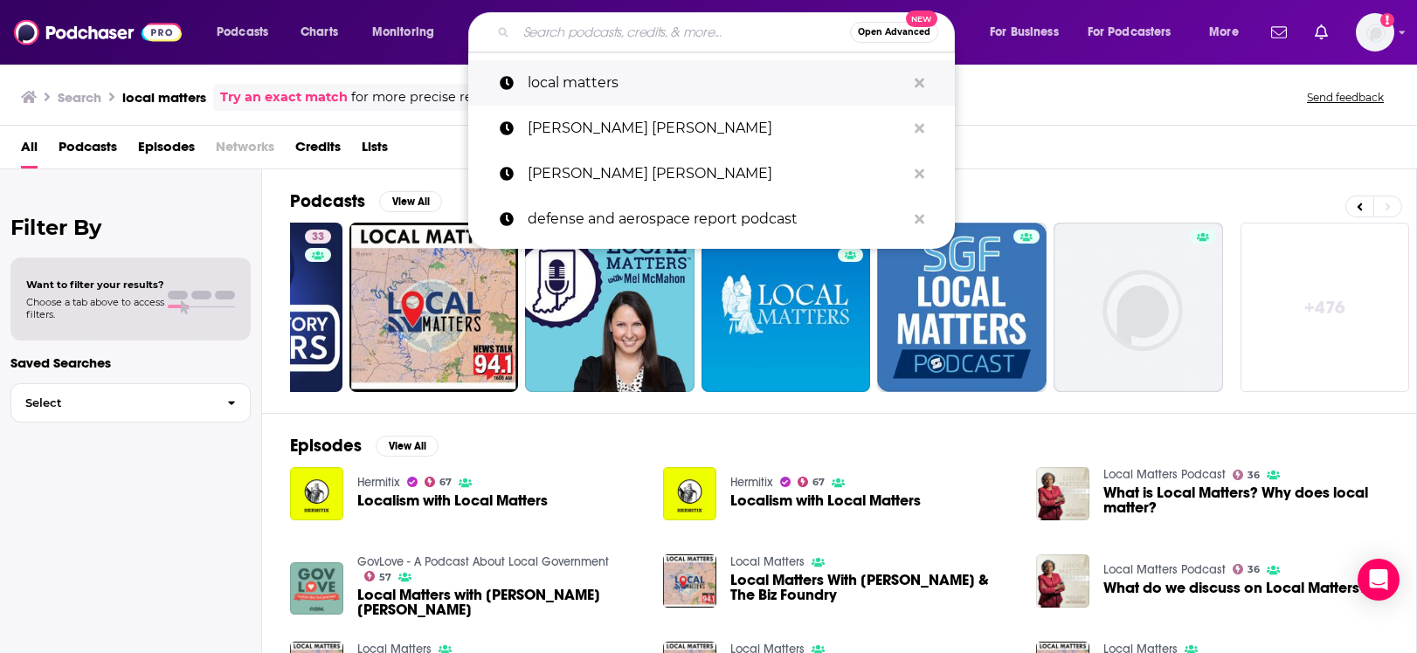
click at [920, 79] on icon "Search podcasts, credits, & more..." at bounding box center [920, 83] width 10 height 10
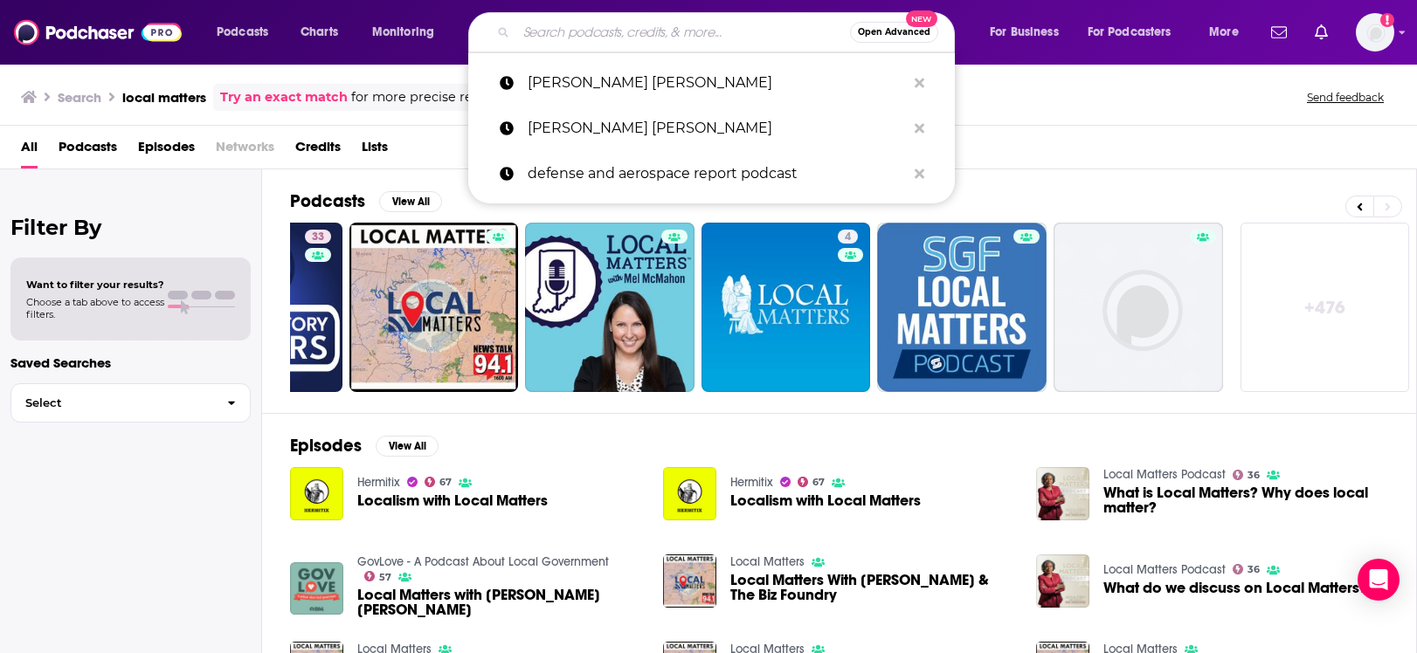
click at [1020, 169] on div "Search local matters Try an exact match for more precise results Send feedback …" at bounding box center [708, 358] width 1417 height 590
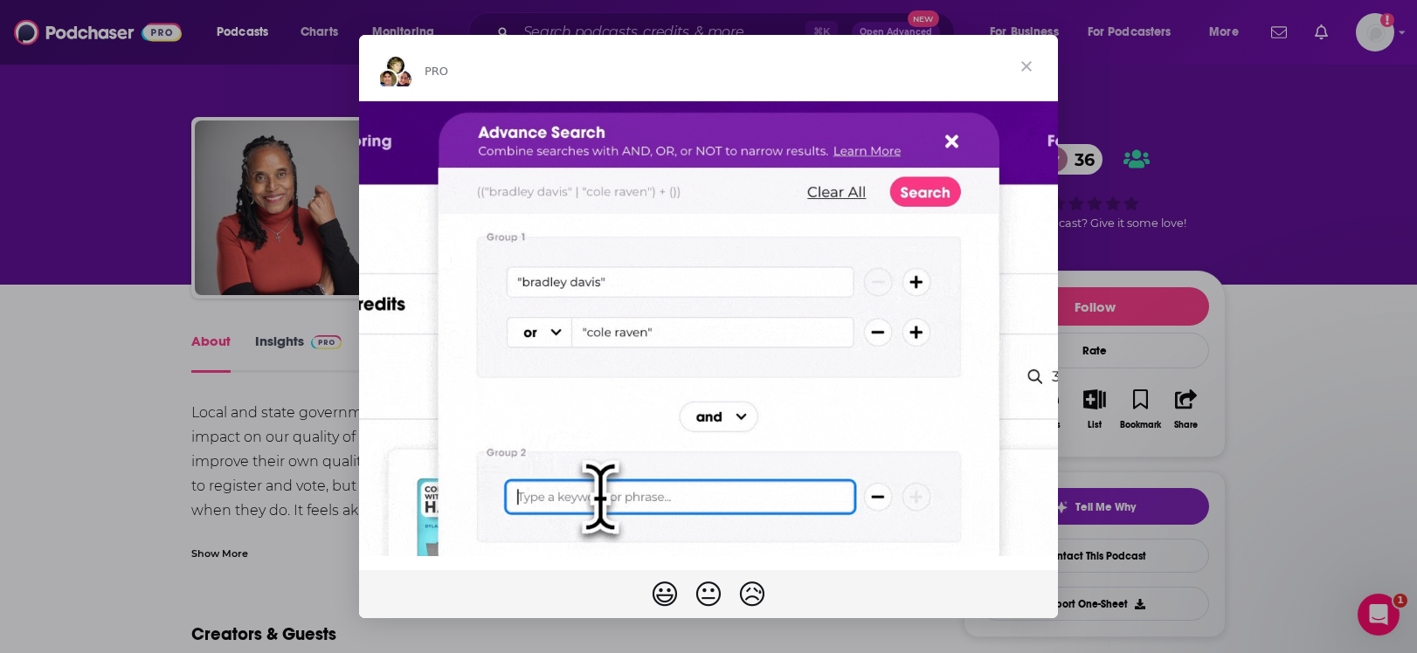
click at [1030, 61] on span "Close" at bounding box center [1026, 66] width 63 height 63
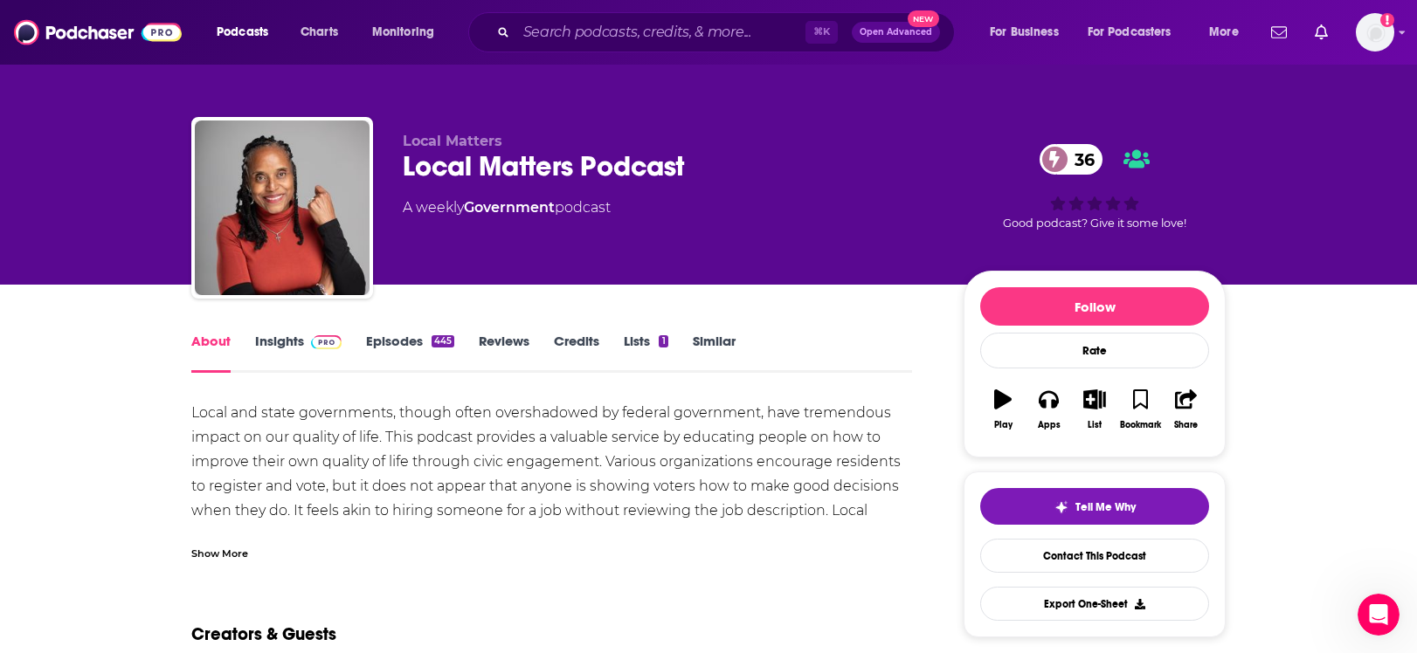
scroll to position [82, 0]
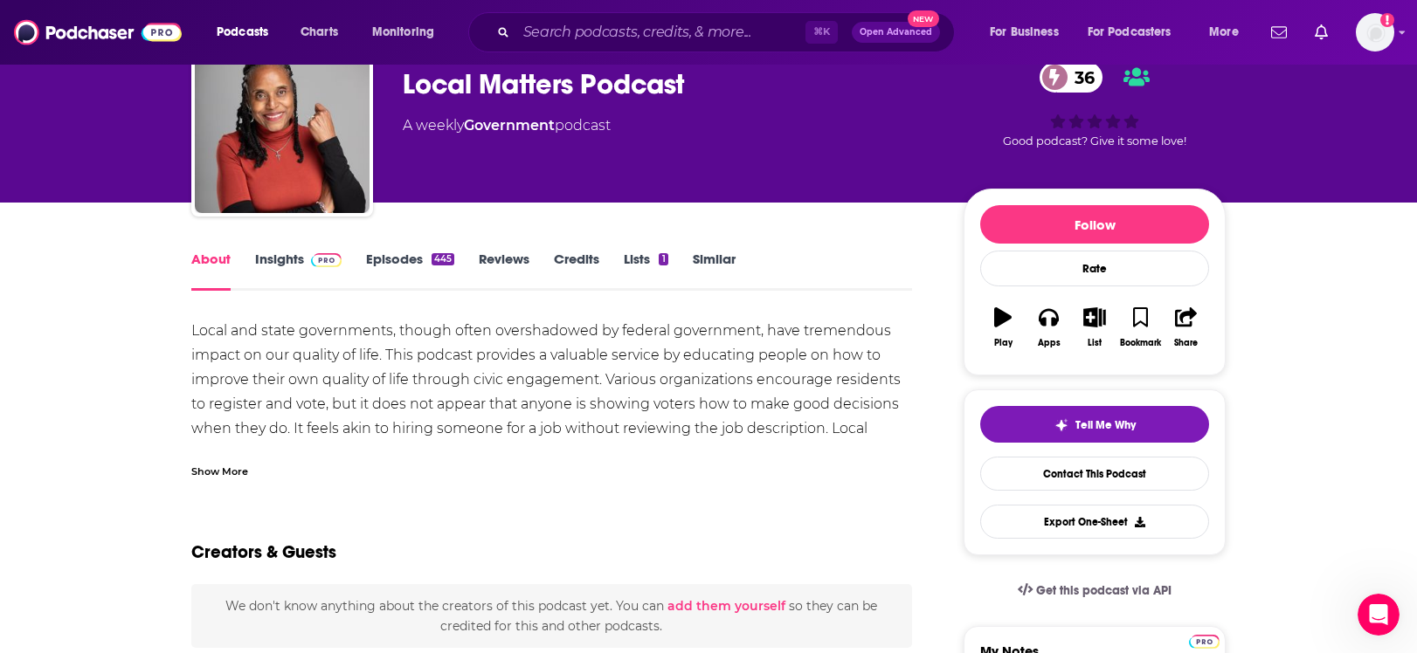
click at [208, 467] on div "Show More" at bounding box center [219, 470] width 57 height 17
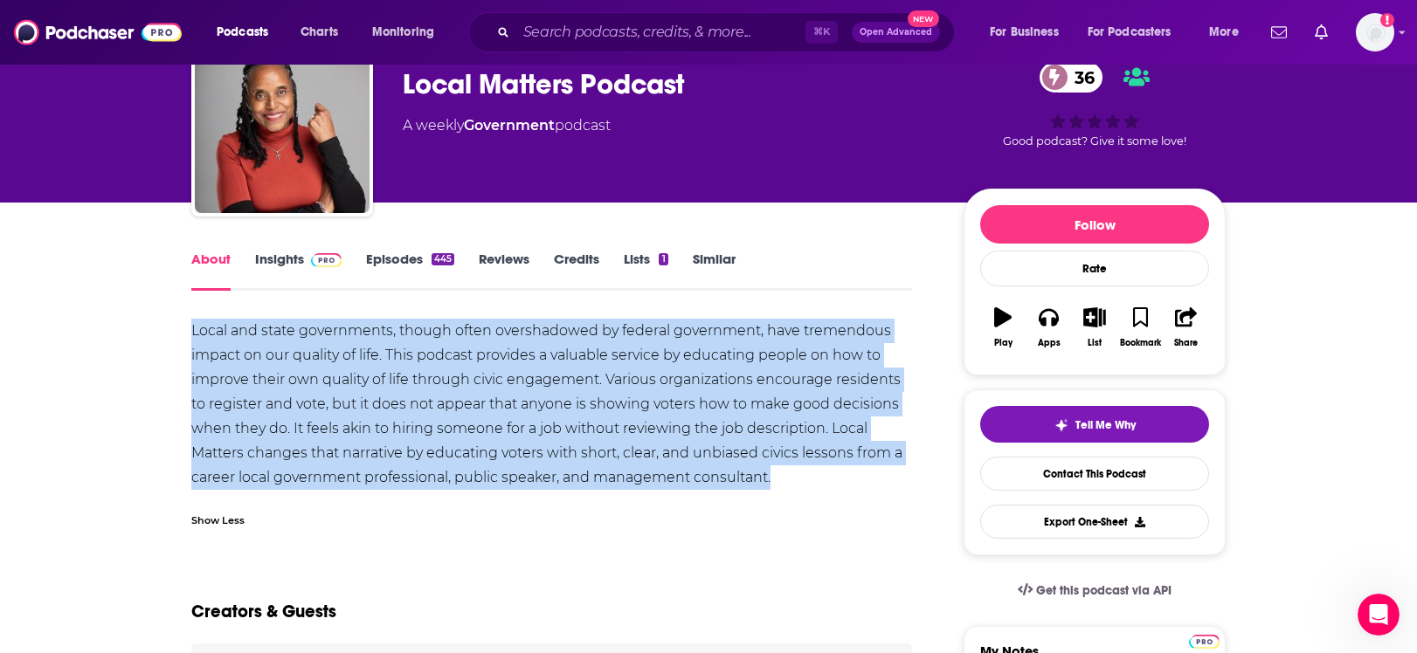
drag, startPoint x: 176, startPoint y: 333, endPoint x: 789, endPoint y: 488, distance: 632.6
copy div "Local and state governments, though often overshadowed by federal government, h…"
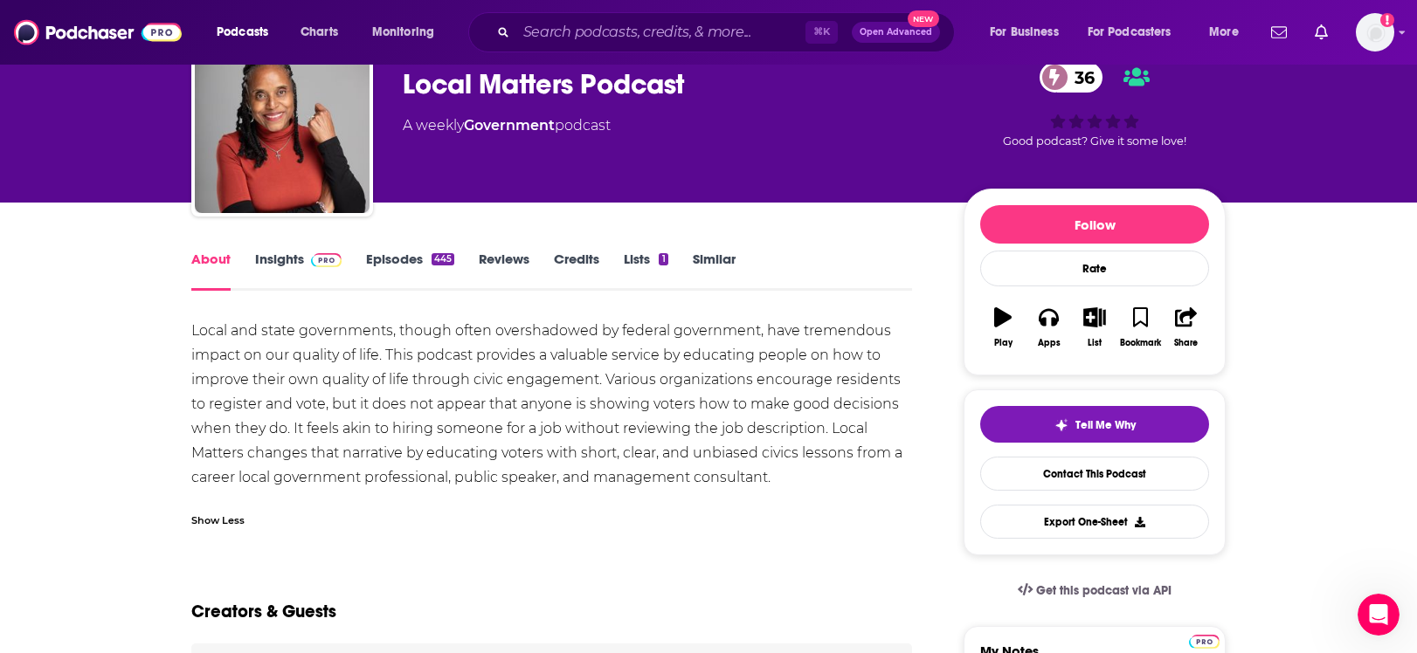
click at [734, 486] on div "Local and state governments, though often overshadowed by federal government, h…" at bounding box center [551, 404] width 721 height 171
click at [284, 261] on link "Insights" at bounding box center [298, 271] width 86 height 40
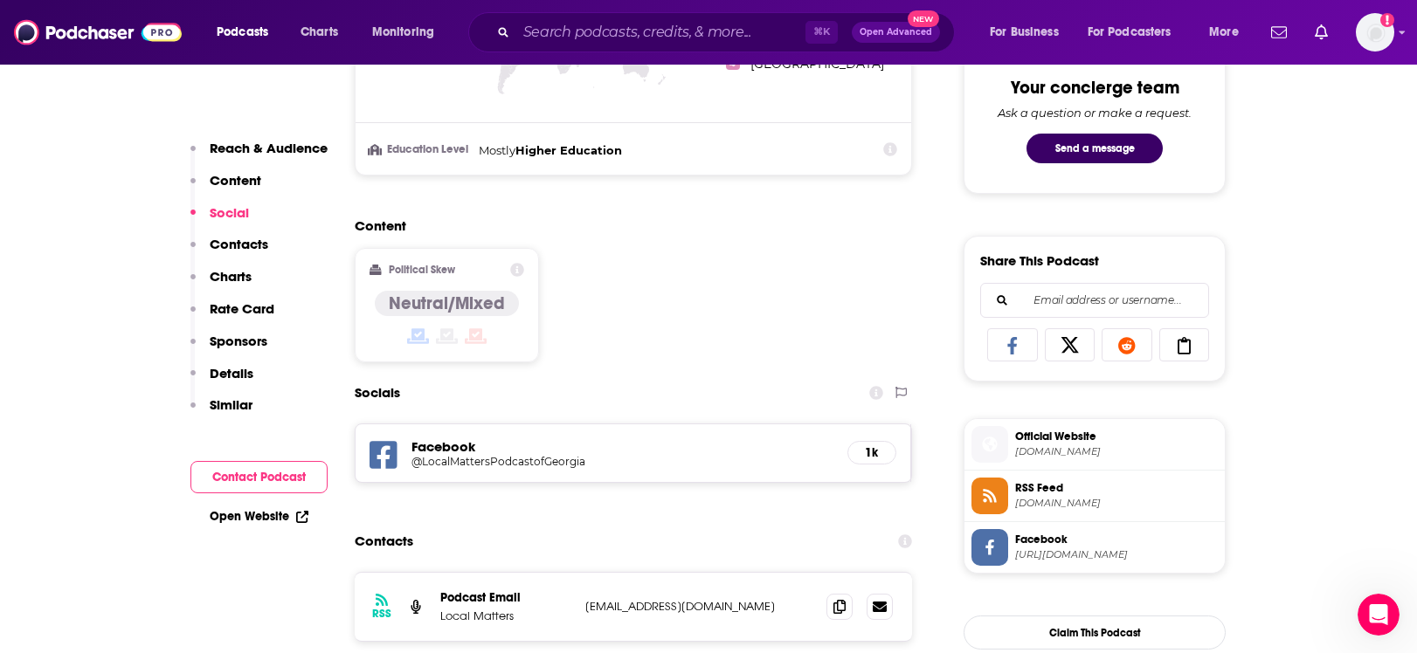
scroll to position [1032, 0]
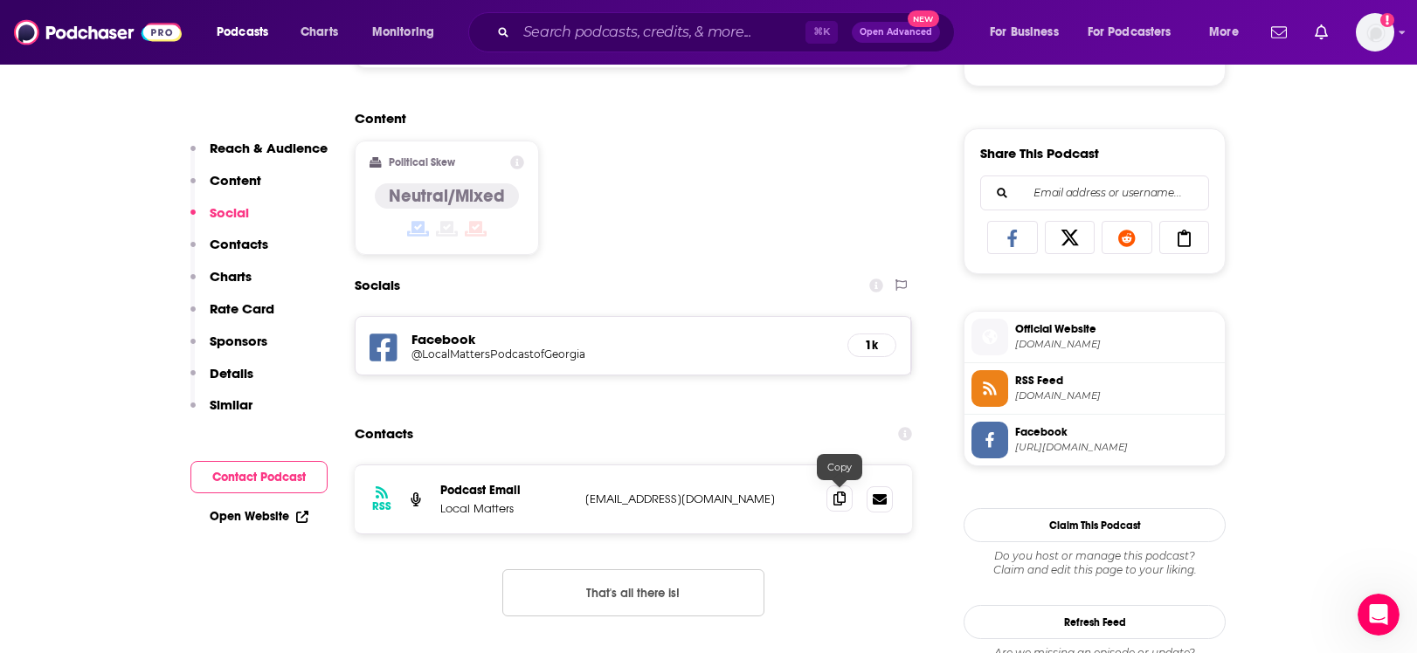
click at [839, 505] on icon at bounding box center [839, 499] width 12 height 14
click at [1053, 342] on span "[DOMAIN_NAME]" at bounding box center [1116, 344] width 203 height 13
